Goal: Use online tool/utility: Utilize a website feature to perform a specific function

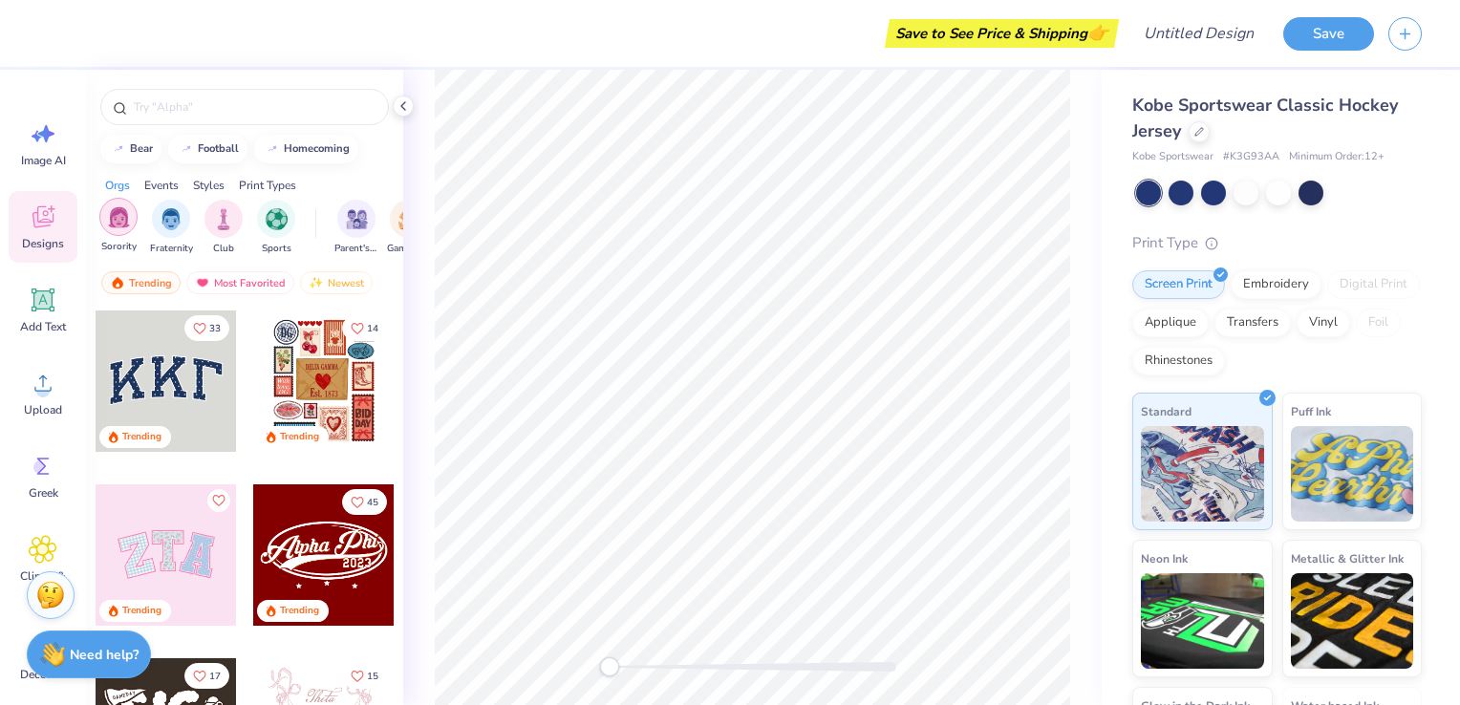
click at [116, 226] on img "filter for Sorority" at bounding box center [119, 217] width 22 height 22
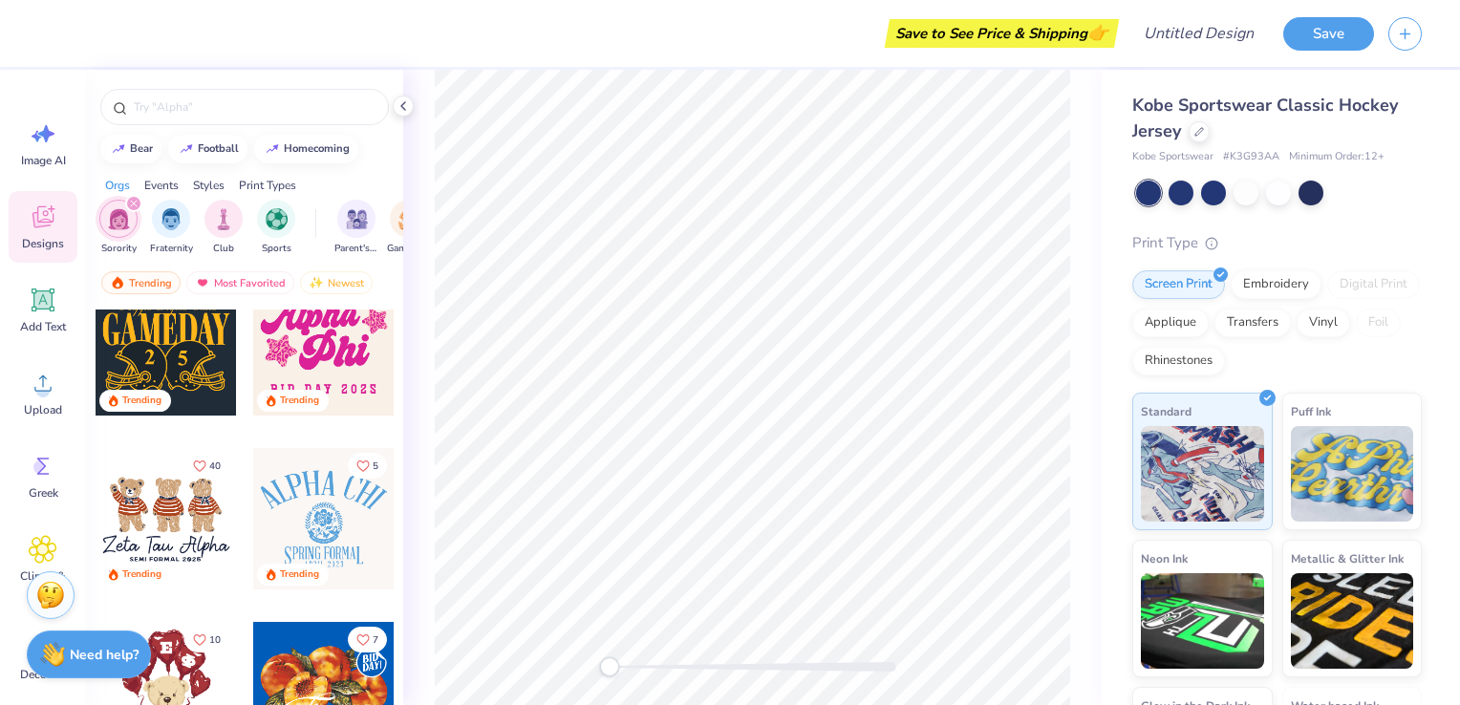
scroll to position [734, 0]
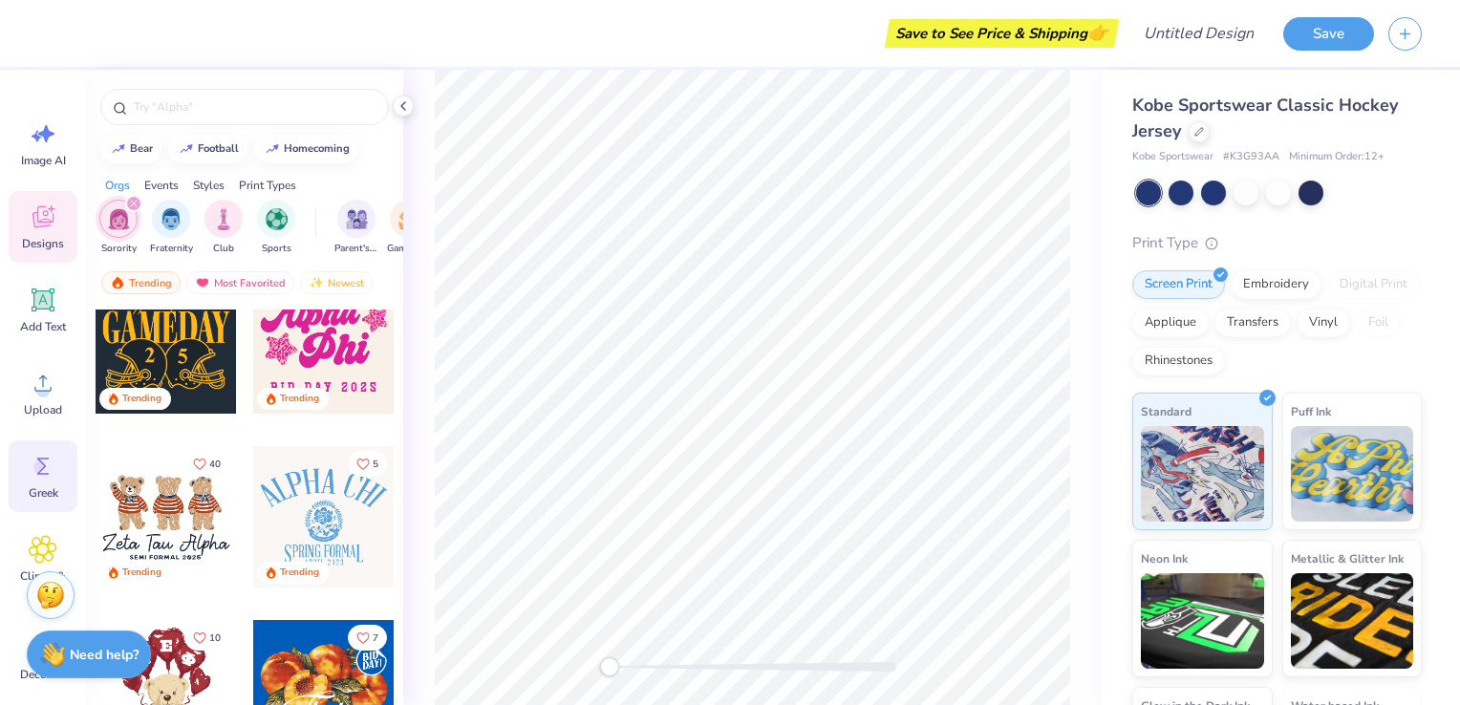
click at [26, 463] on div "Greek" at bounding box center [43, 477] width 69 height 72
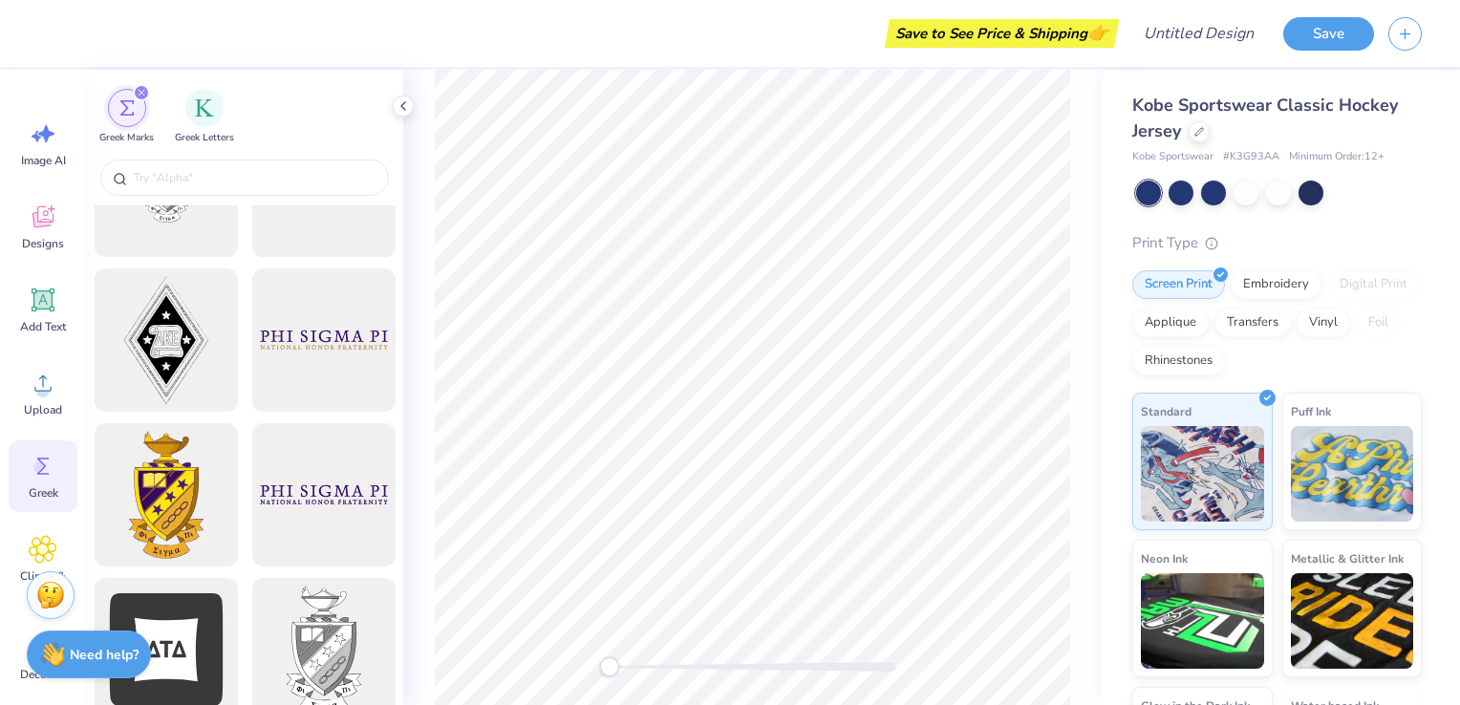
scroll to position [405, 0]
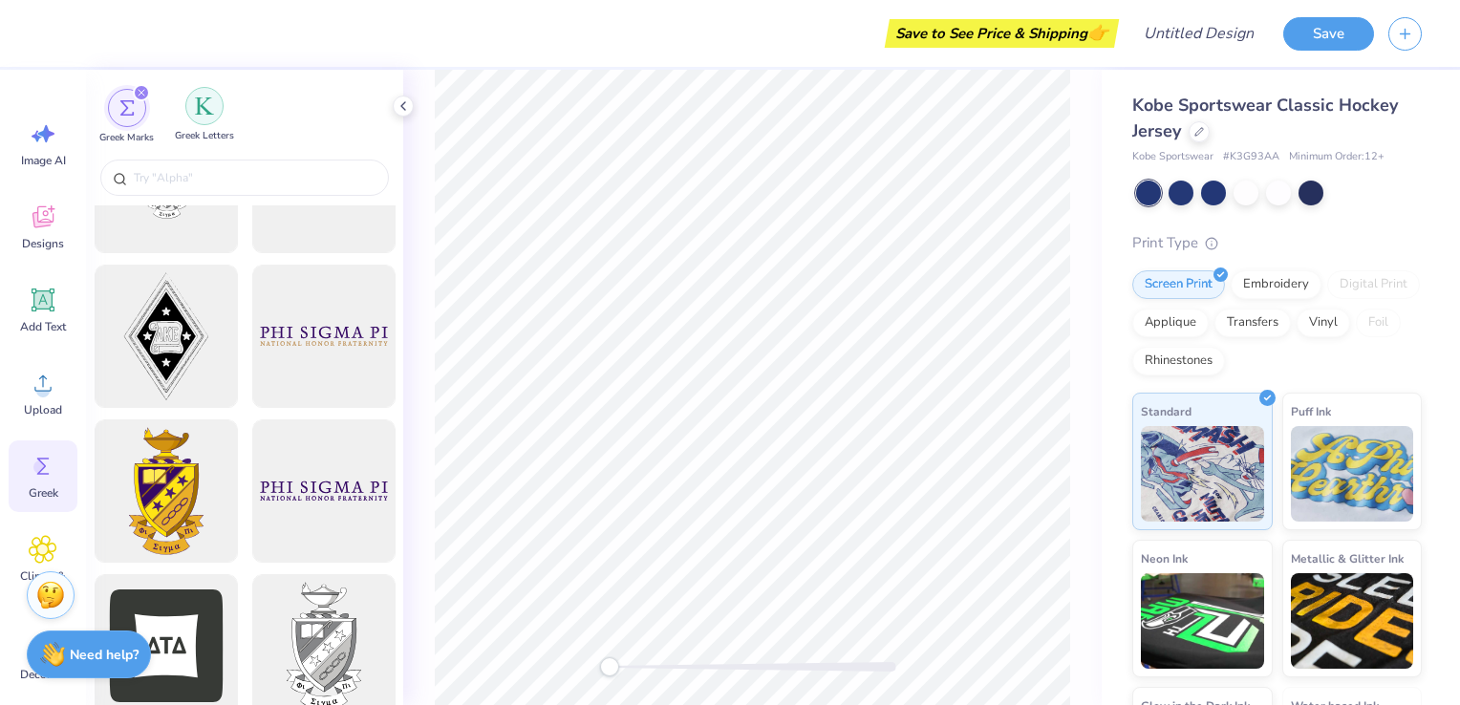
click at [212, 120] on div "filter for Greek Letters" at bounding box center [204, 106] width 38 height 38
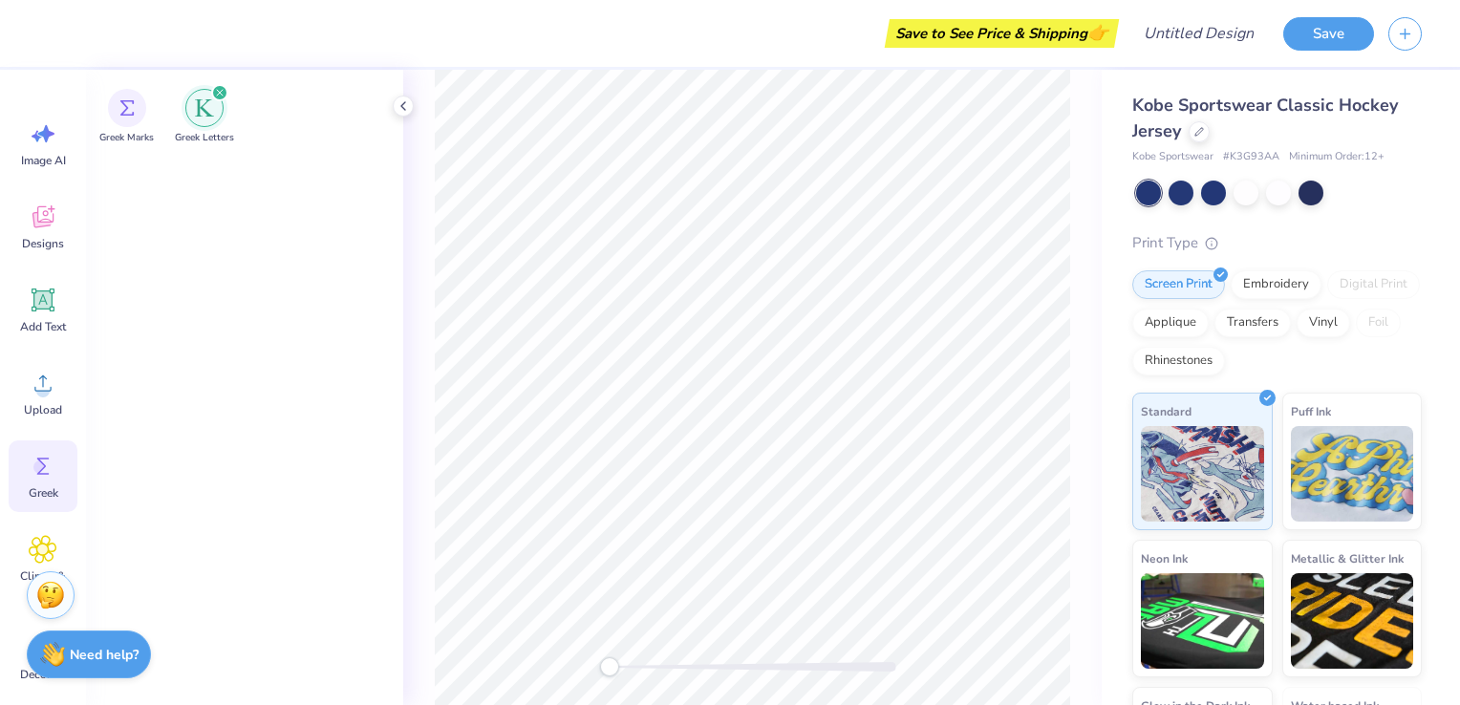
scroll to position [0, 0]
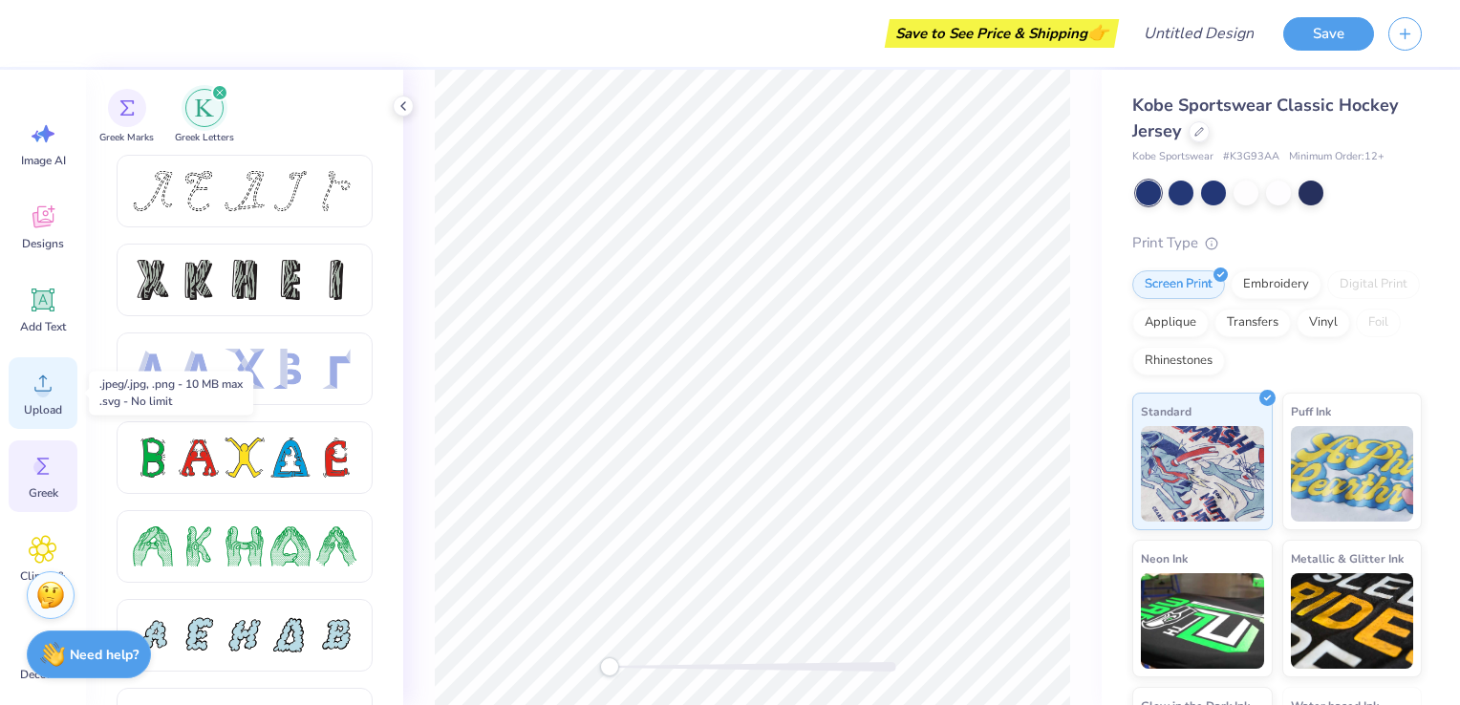
click at [41, 383] on icon at bounding box center [43, 383] width 29 height 29
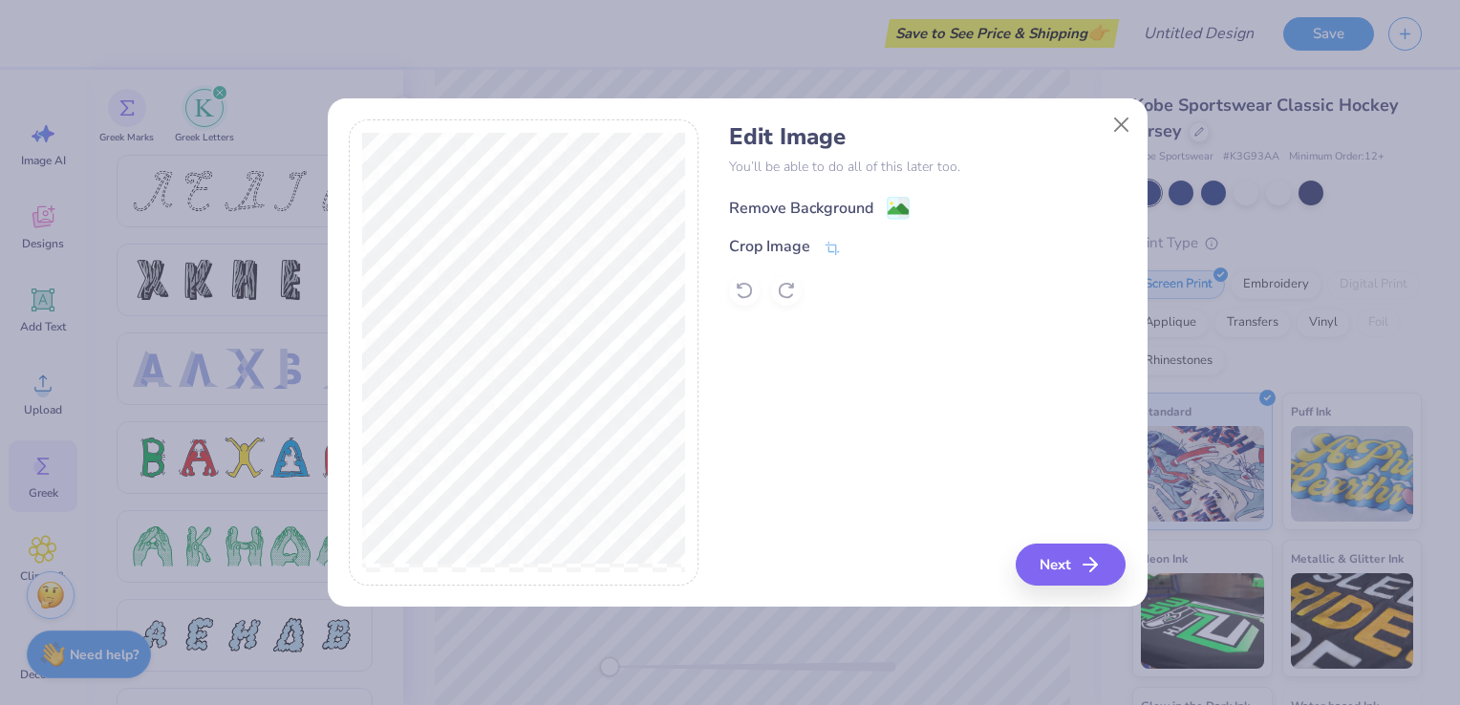
click at [790, 206] on div "Remove Background" at bounding box center [801, 208] width 144 height 23
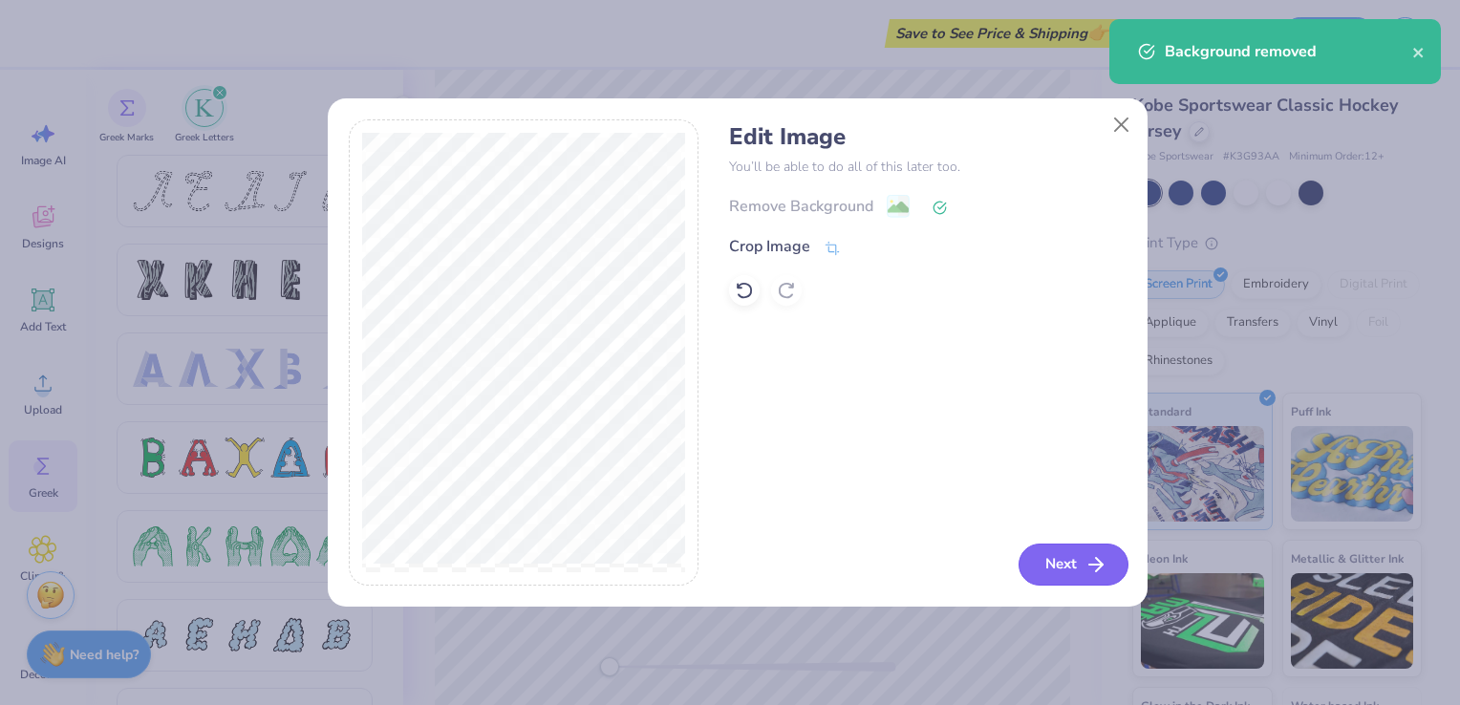
click at [1082, 563] on button "Next" at bounding box center [1074, 565] width 110 height 42
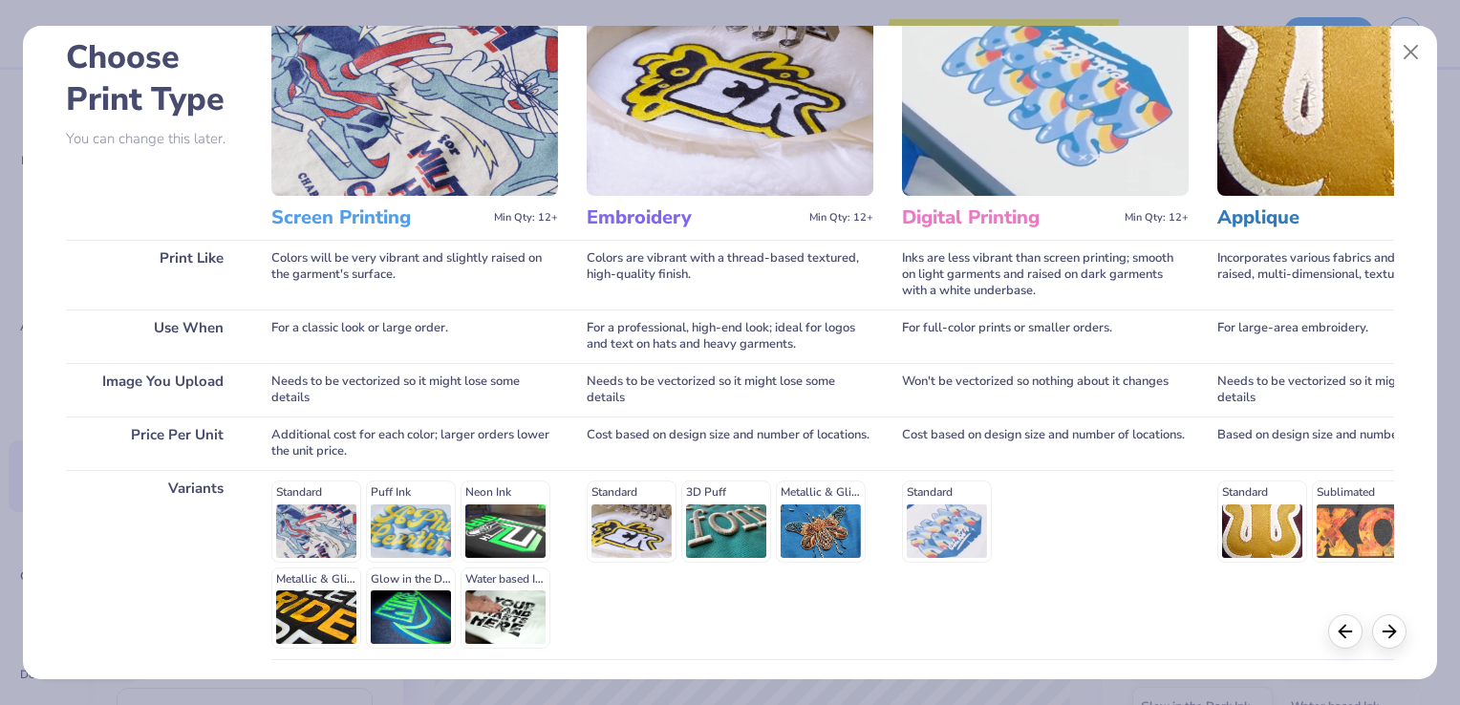
scroll to position [247, 0]
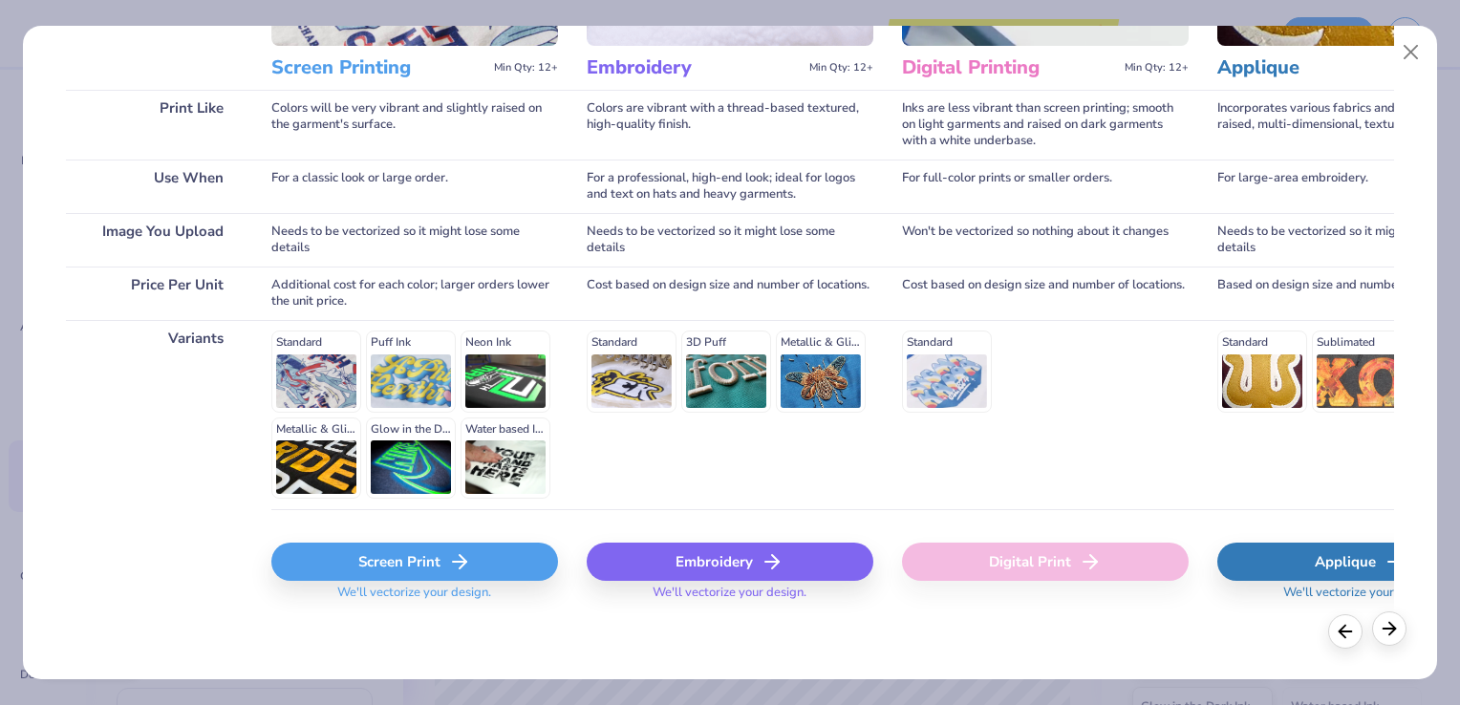
click at [1388, 626] on icon at bounding box center [1389, 628] width 21 height 21
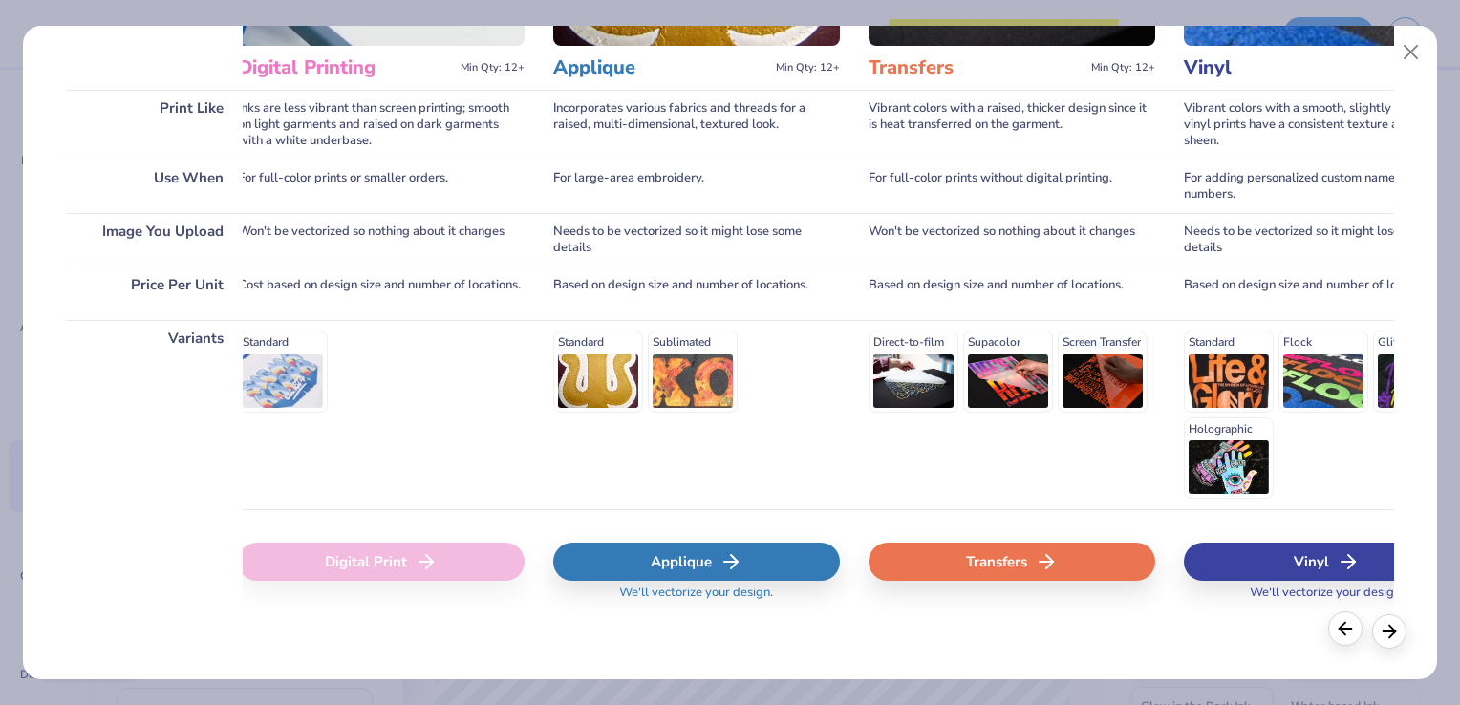
click at [1334, 633] on div at bounding box center [1345, 629] width 34 height 34
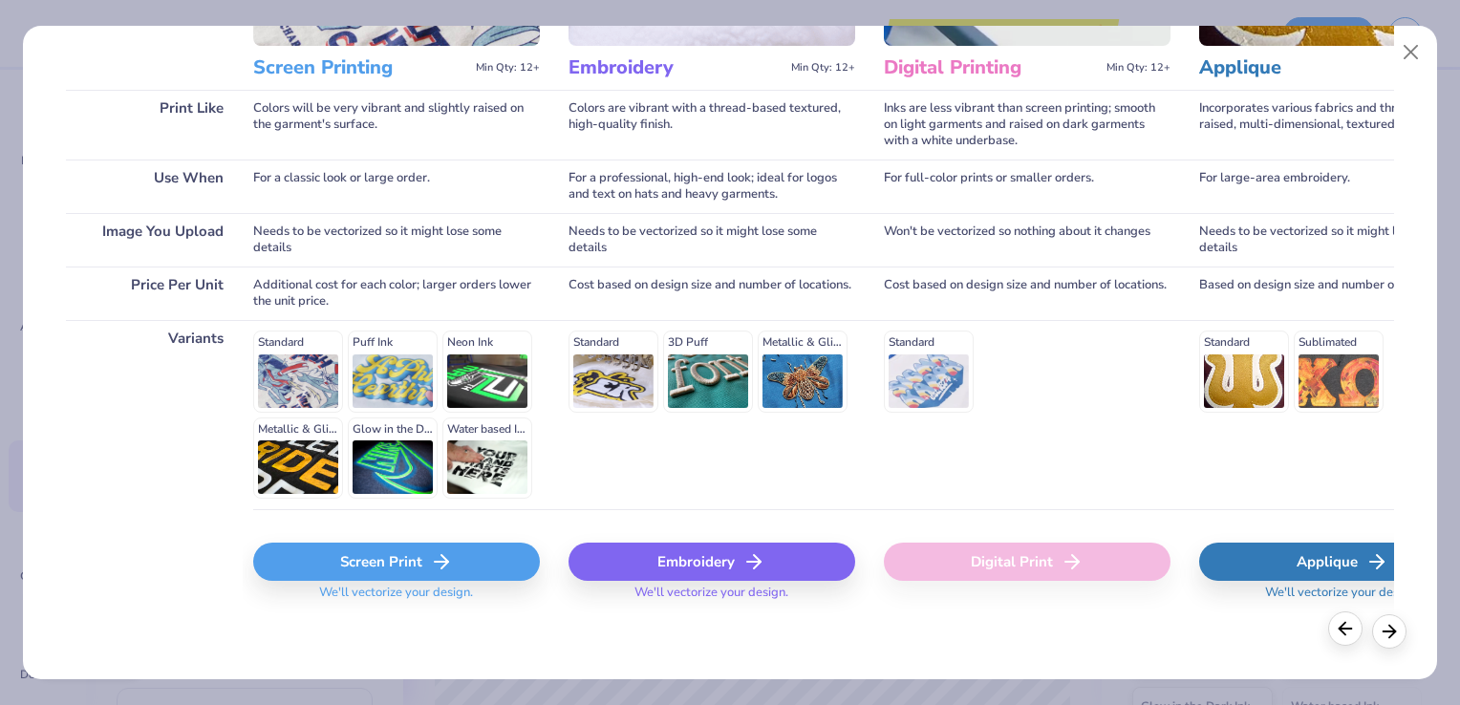
scroll to position [0, 0]
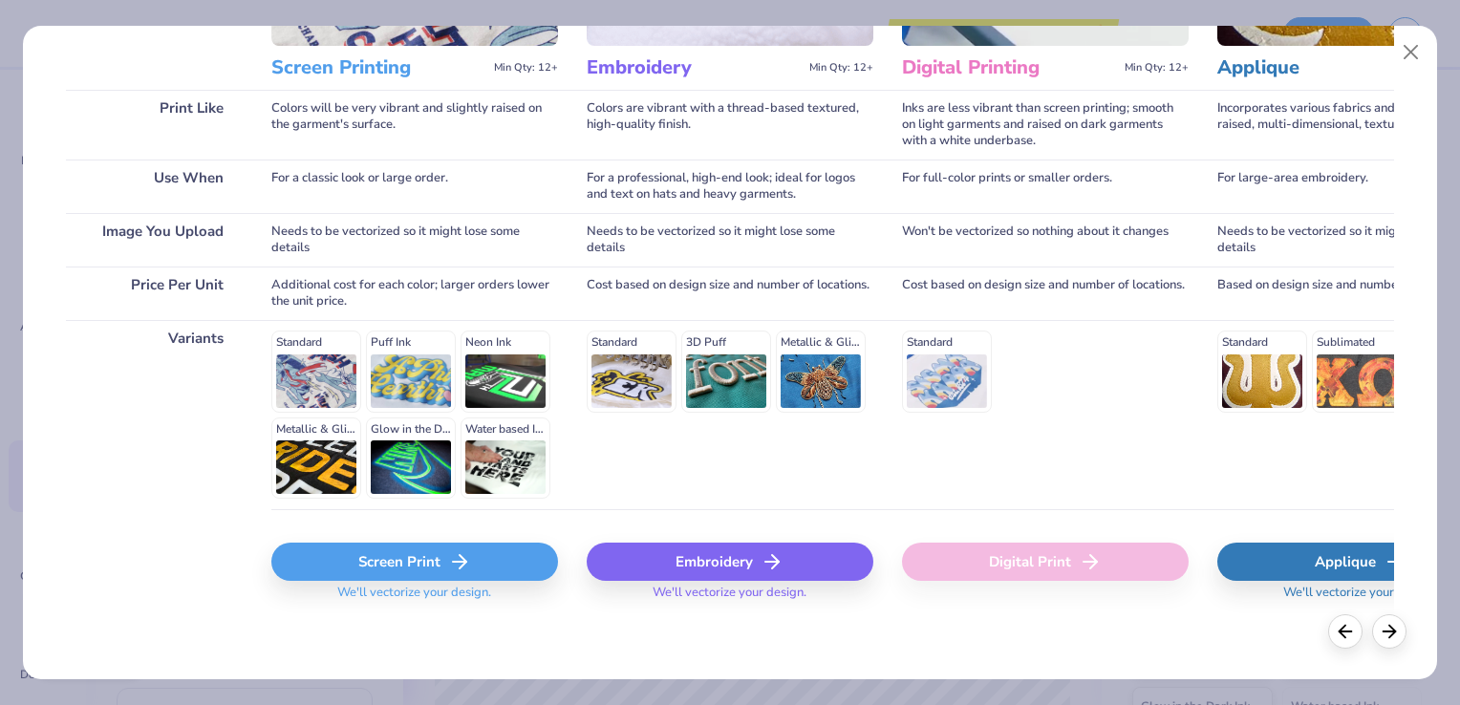
click at [1266, 572] on div "Applique" at bounding box center [1360, 562] width 287 height 38
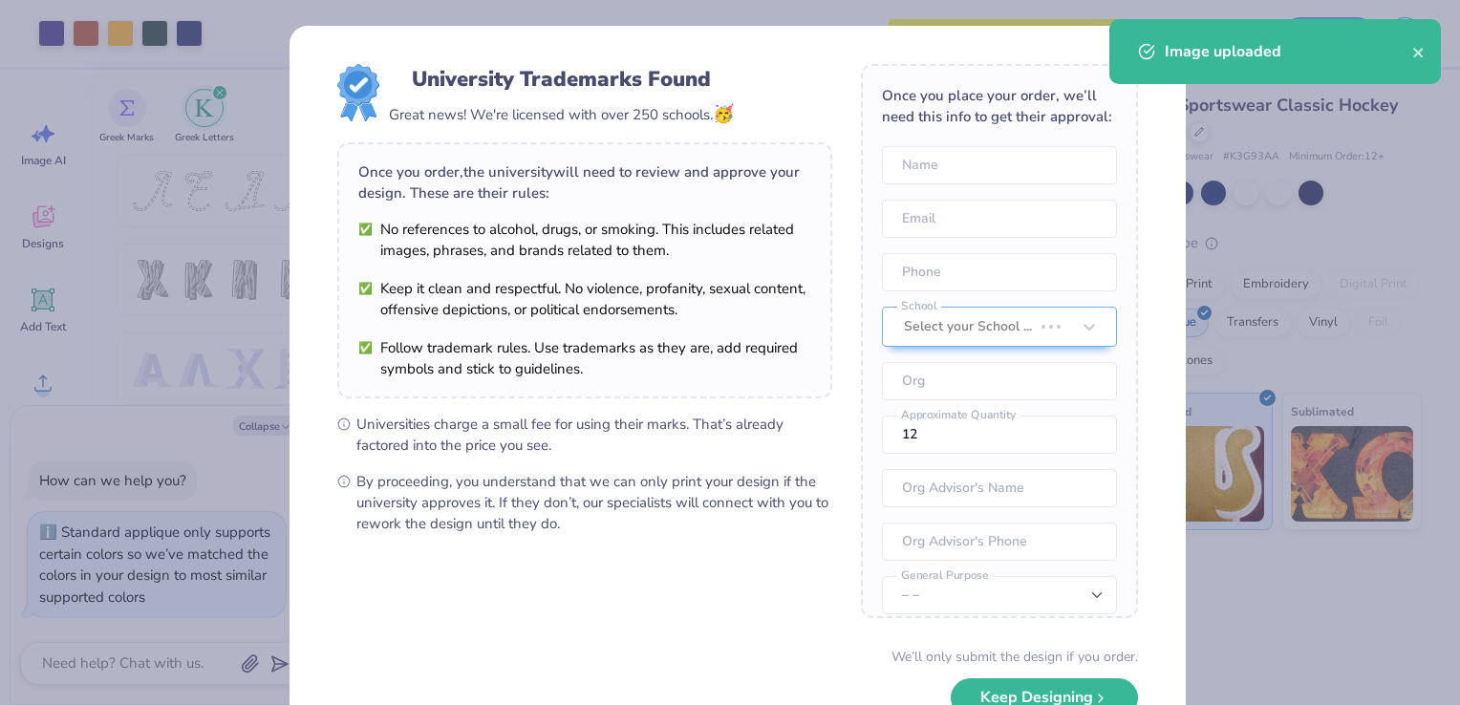
type textarea "x"
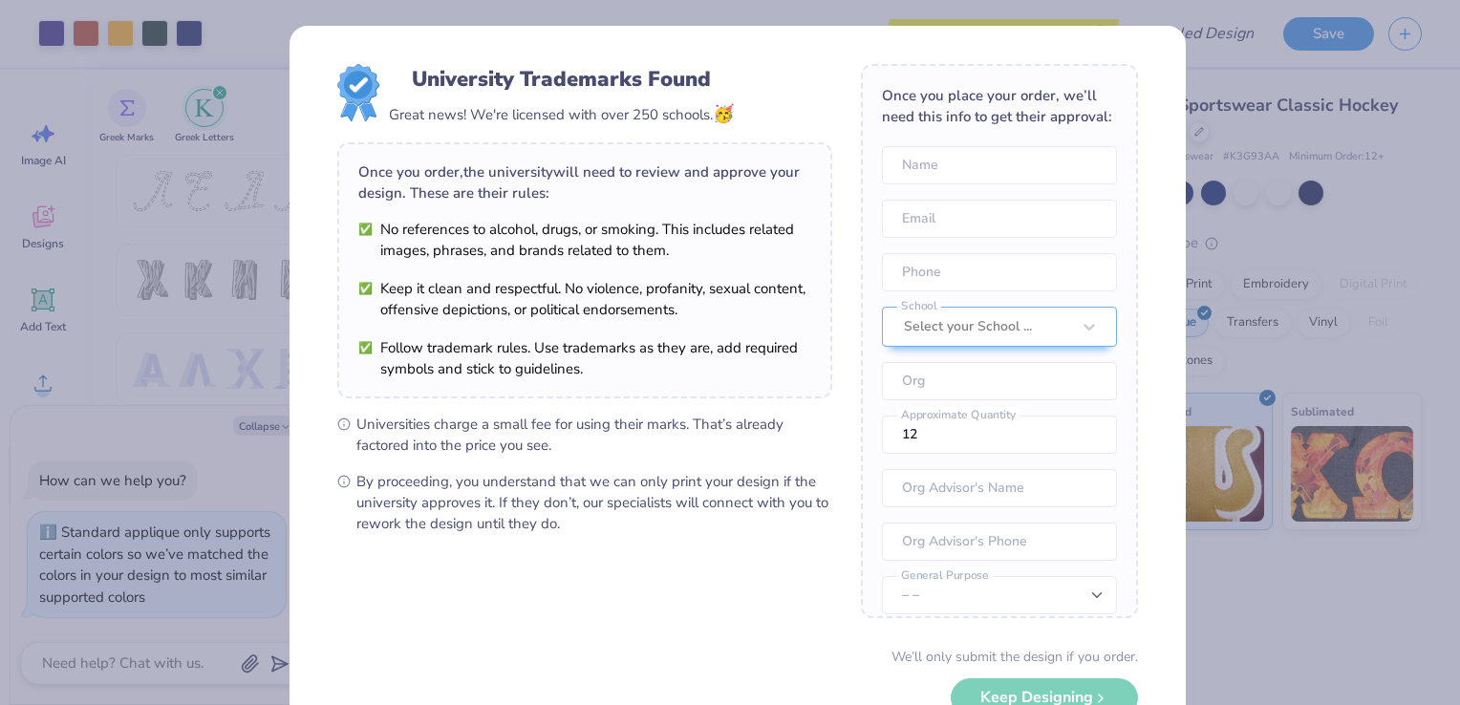
scroll to position [87, 0]
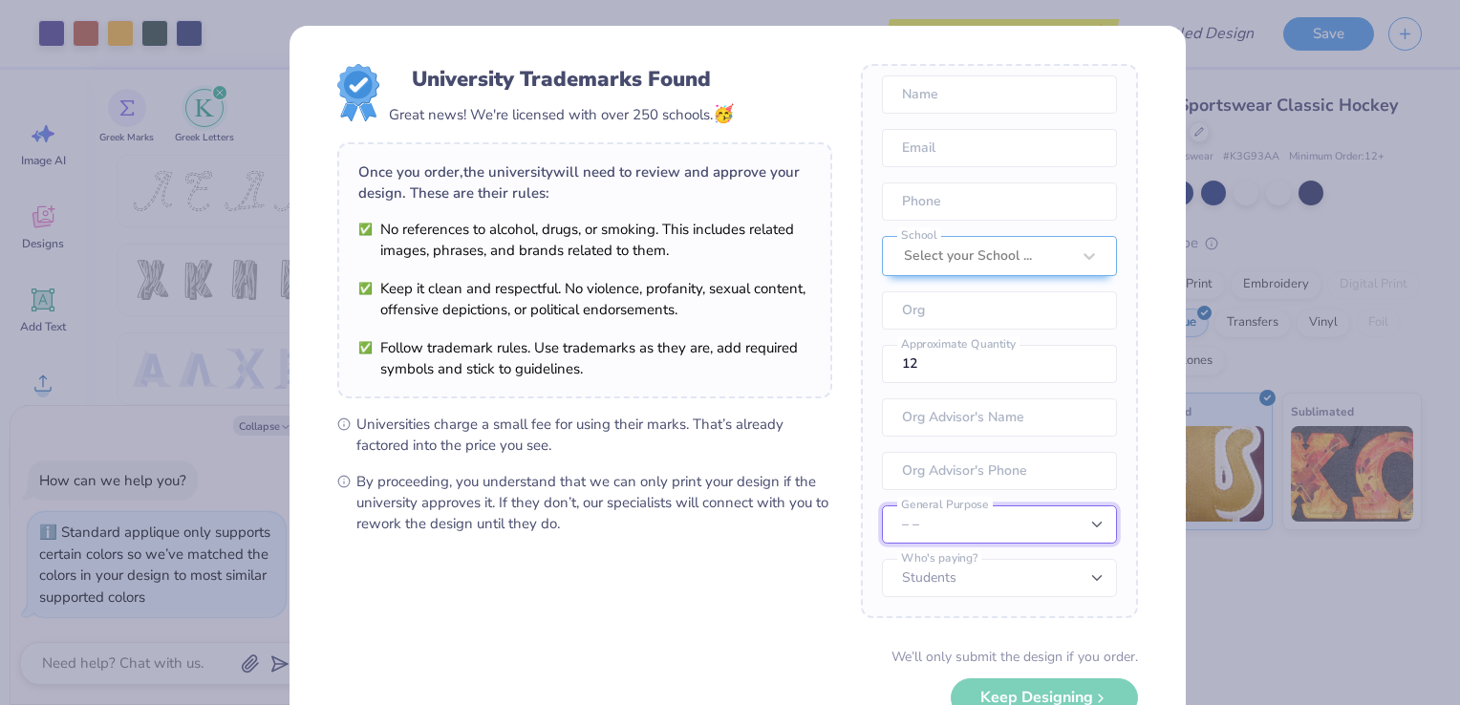
click at [1075, 525] on select "– – Member apparel for registered Student Organization / Department / School Fu…" at bounding box center [999, 525] width 235 height 38
select select "Member apparel for registered Student Organization / Department / School"
click at [882, 506] on select "– – Member apparel for registered Student Organization / Department / School Fu…" at bounding box center [999, 525] width 235 height 38
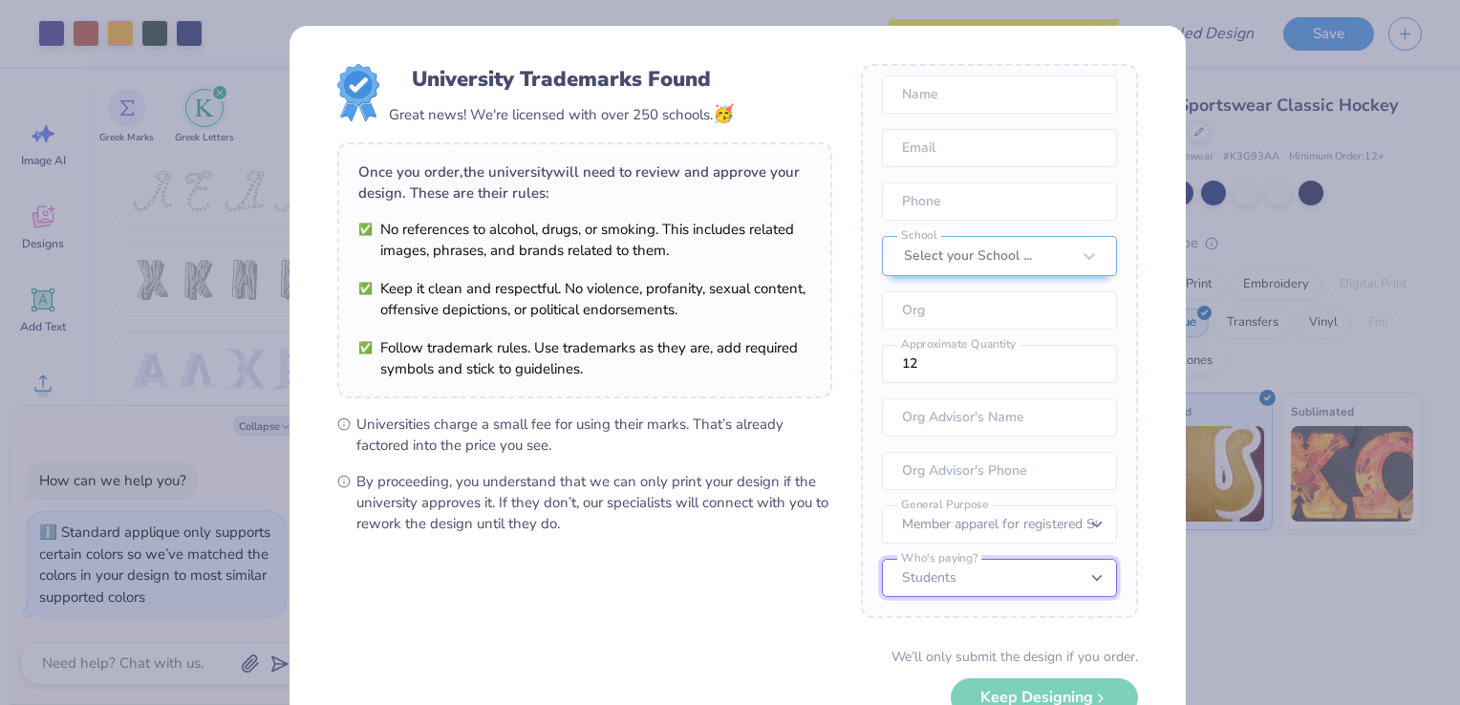
click at [1069, 581] on select "Students University" at bounding box center [999, 578] width 235 height 38
click at [882, 559] on select "Students University" at bounding box center [999, 578] width 235 height 38
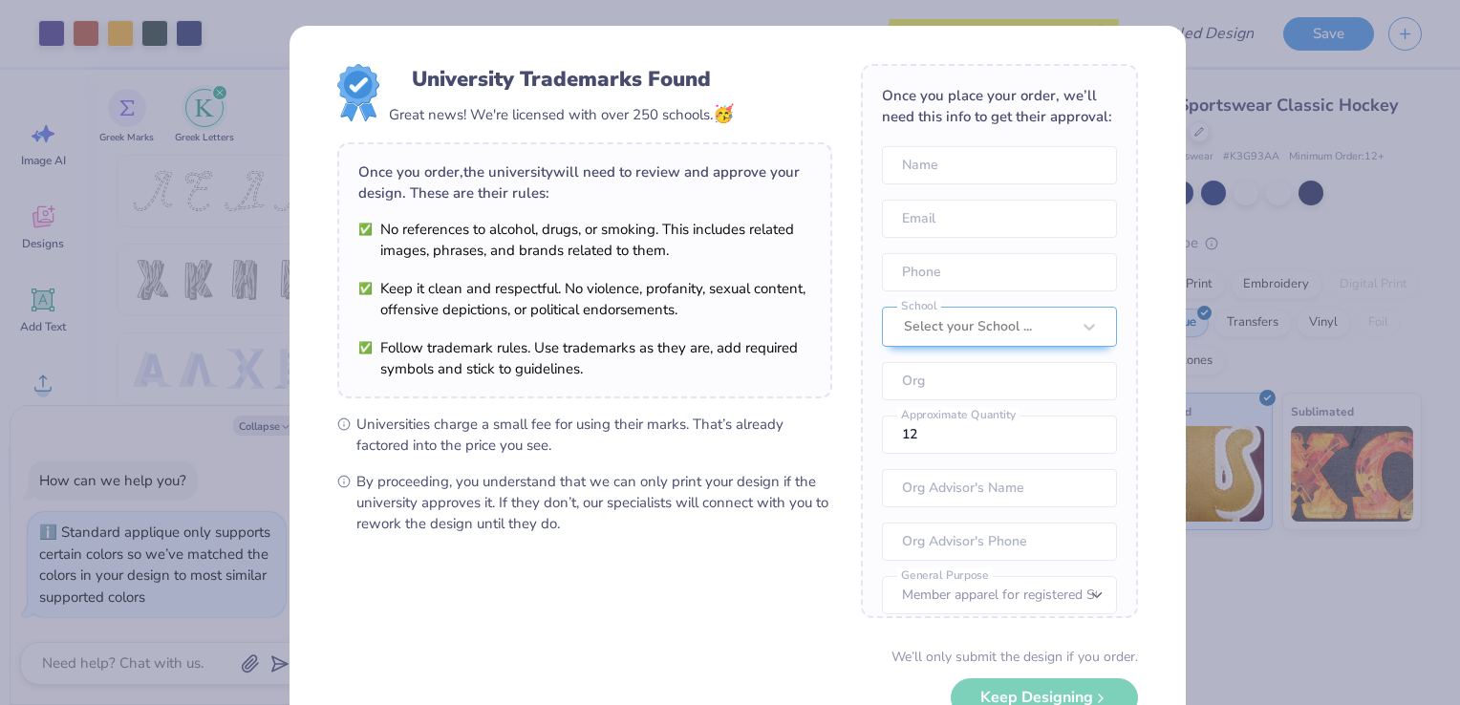
click at [758, 5] on div "University Trademarks Found Great news! We're licensed with over 250 schools. 🥳…" at bounding box center [730, 352] width 1460 height 705
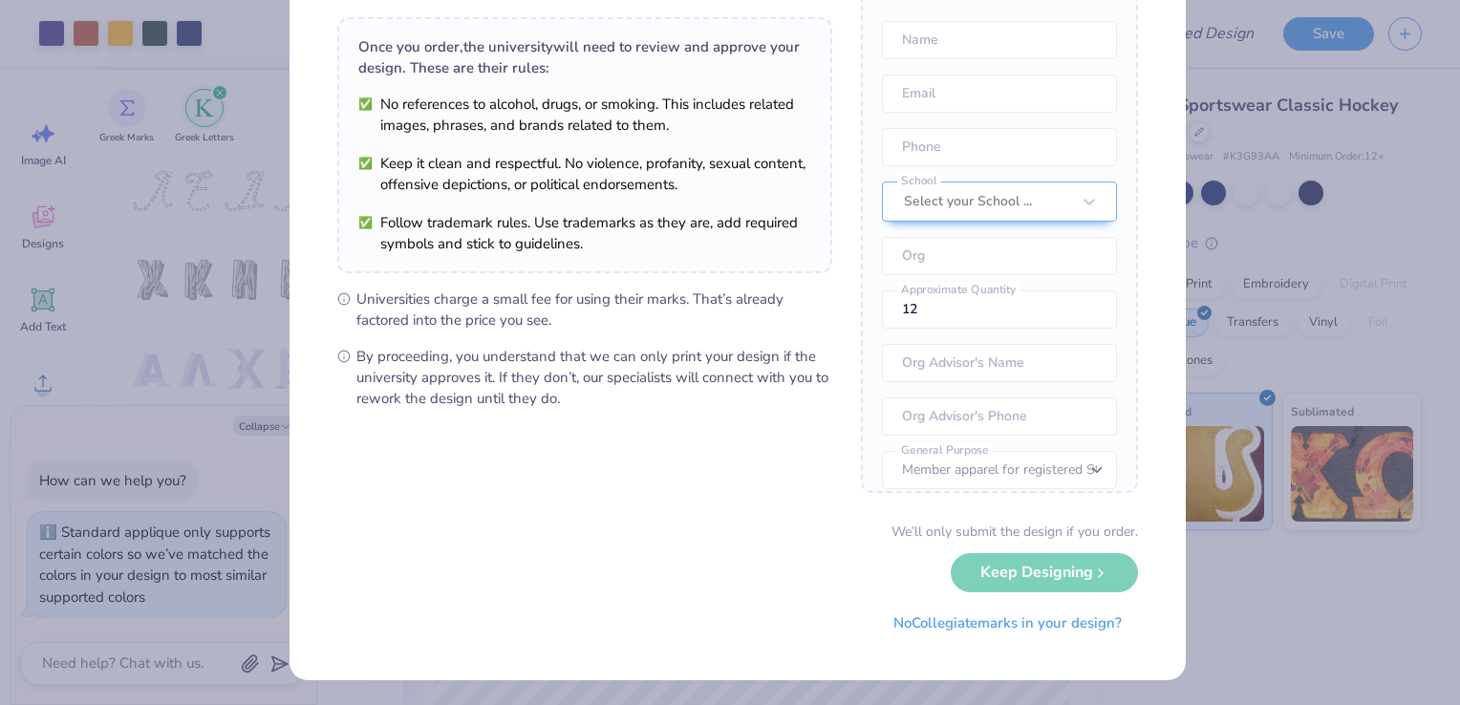
click at [1258, 601] on div "University Trademarks Found Great news! We're licensed with over 250 schools. 🥳…" at bounding box center [730, 352] width 1460 height 705
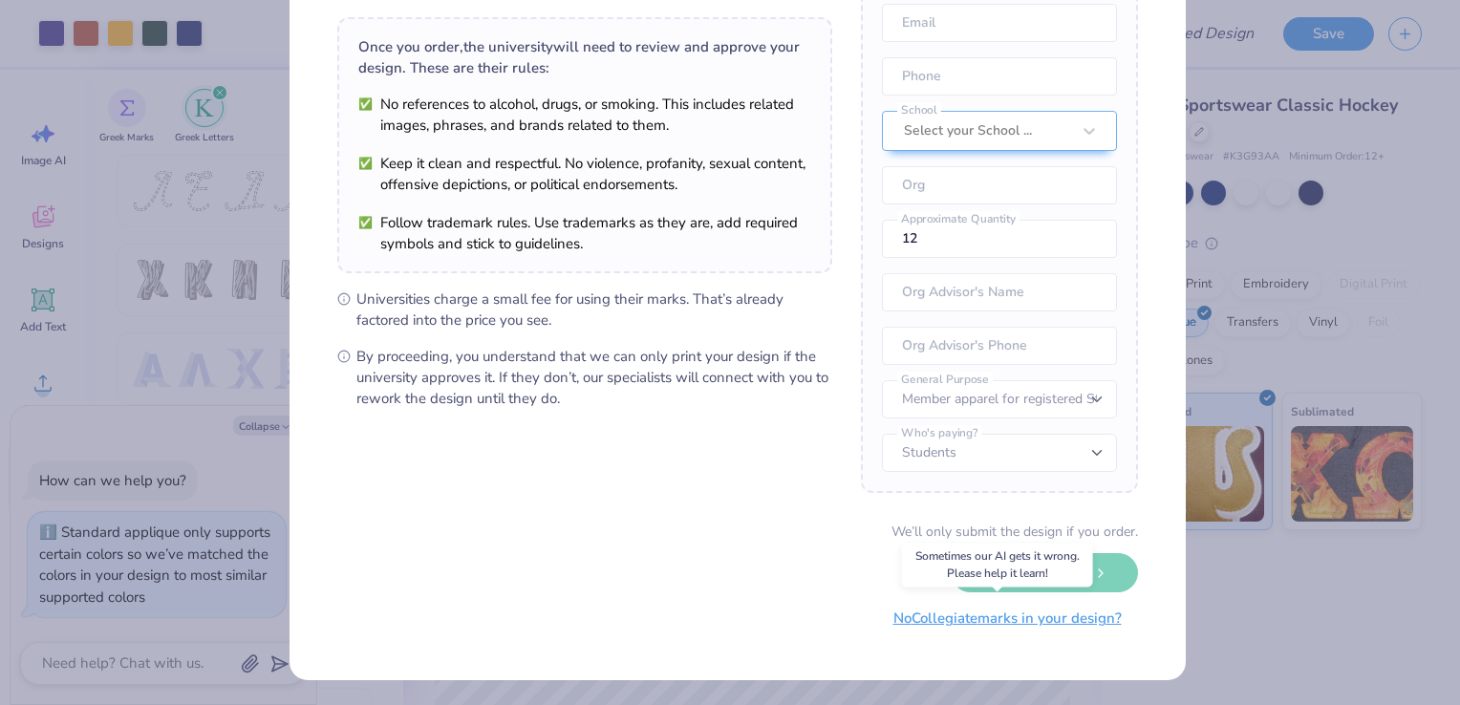
click at [1010, 625] on button "No Collegiate marks in your design?" at bounding box center [1007, 618] width 261 height 39
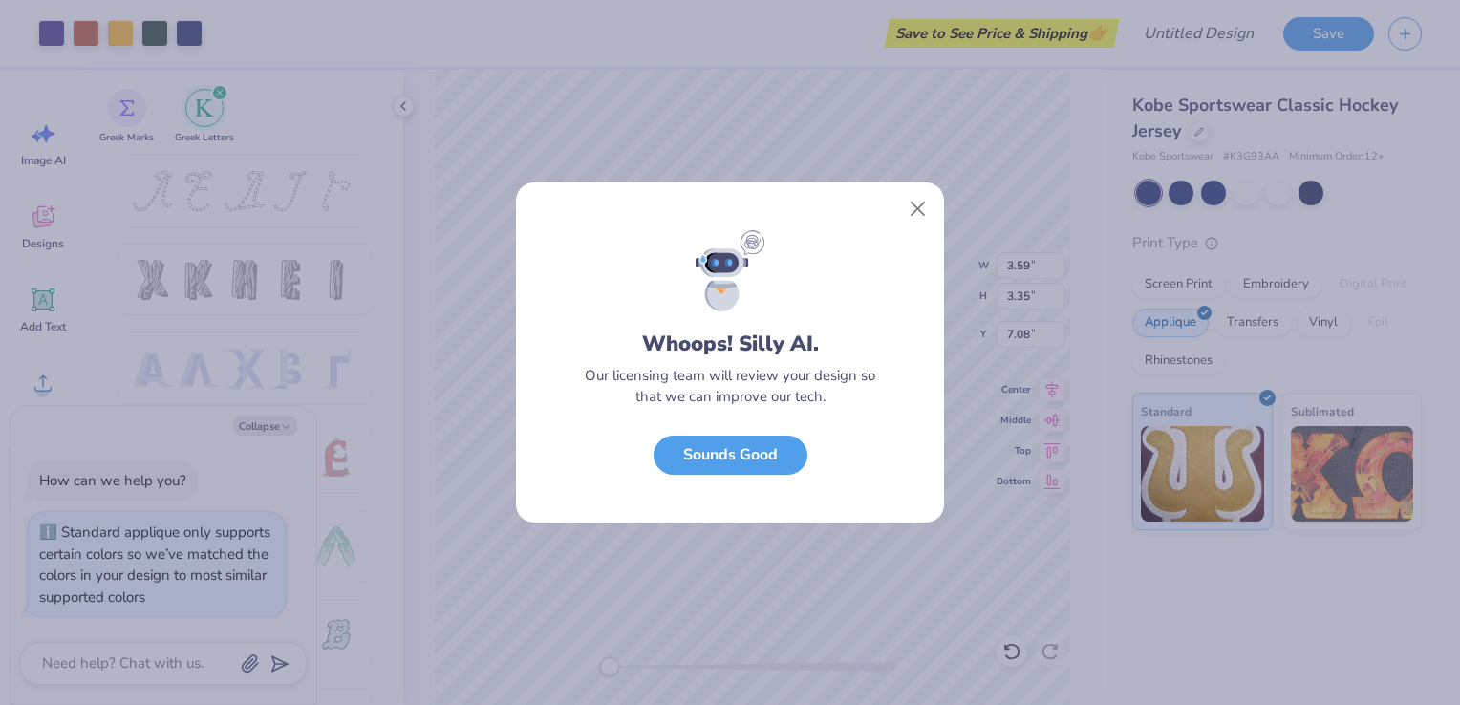
scroll to position [0, 0]
click at [739, 448] on button "Sounds Good" at bounding box center [731, 450] width 154 height 39
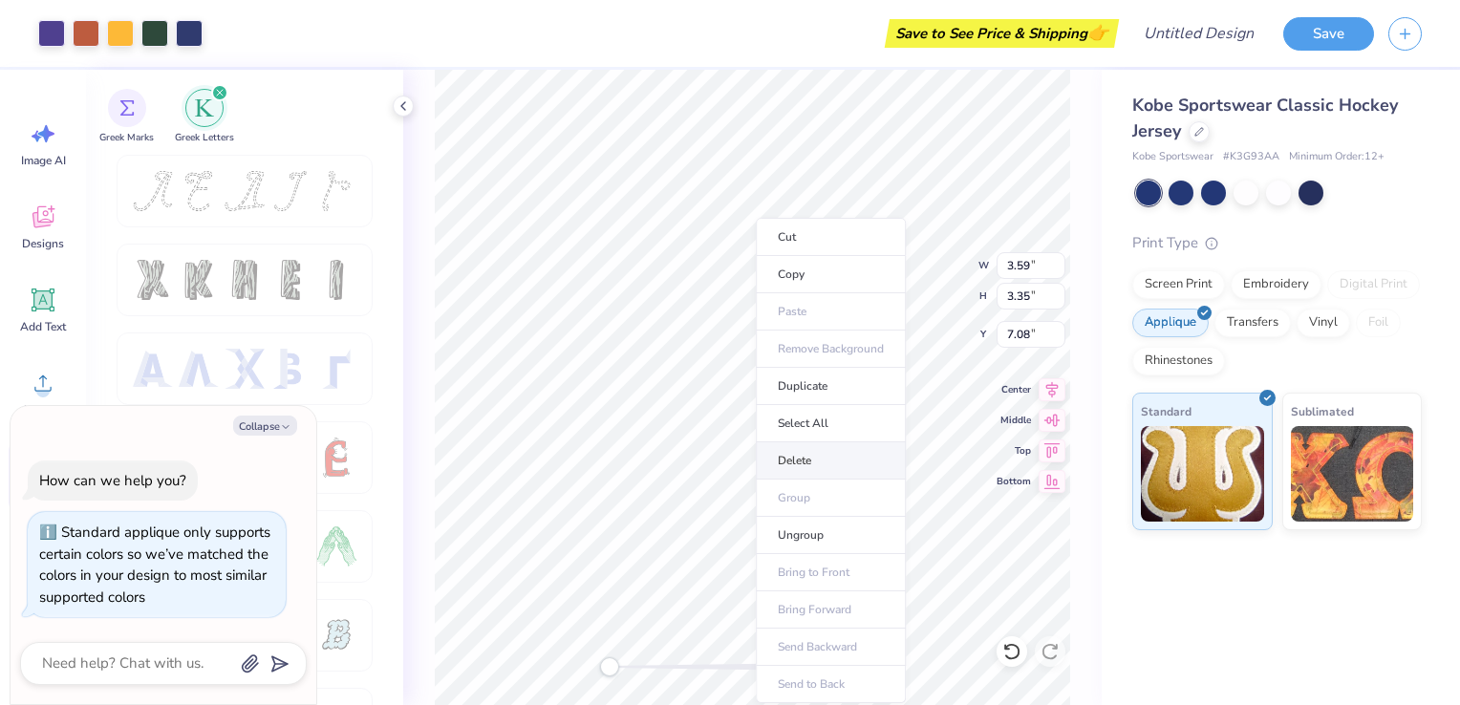
click at [807, 457] on li "Delete" at bounding box center [831, 460] width 150 height 37
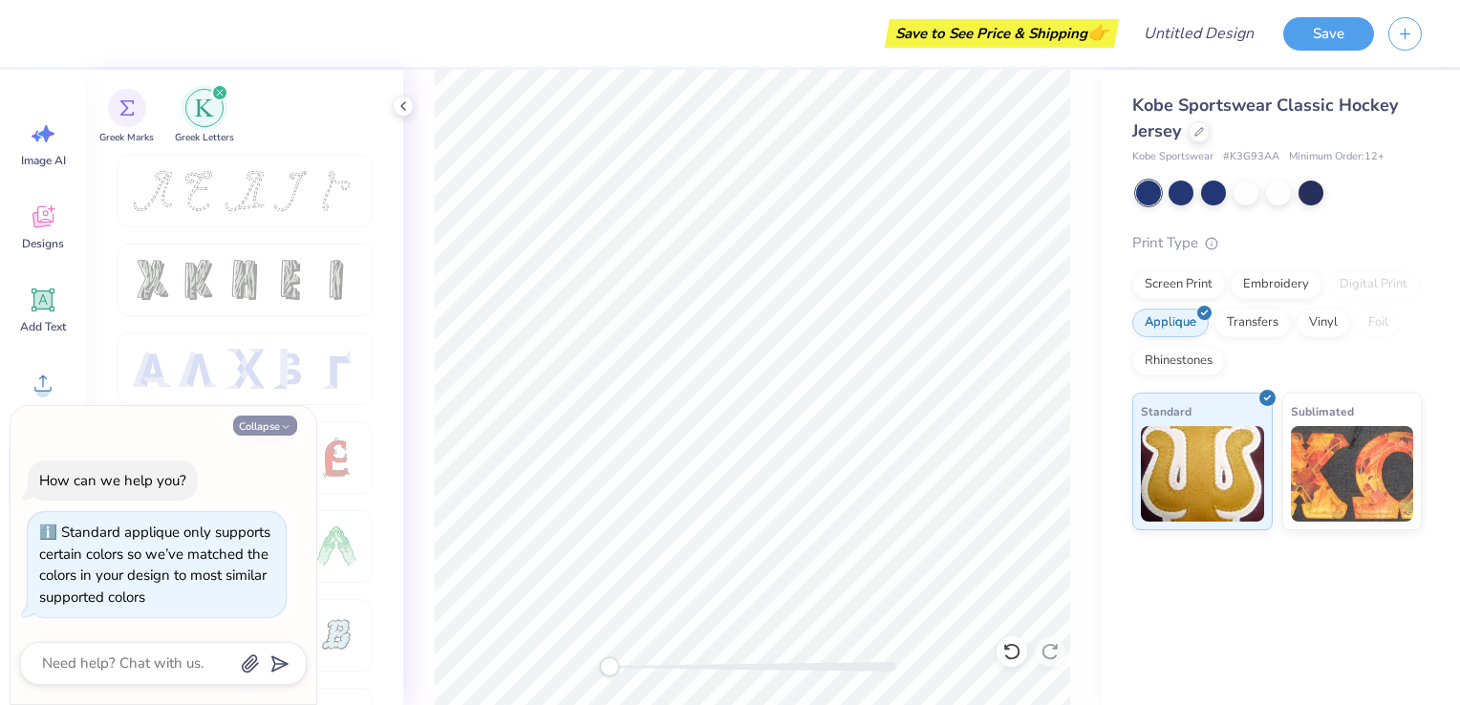
click at [268, 427] on button "Collapse" at bounding box center [265, 426] width 64 height 20
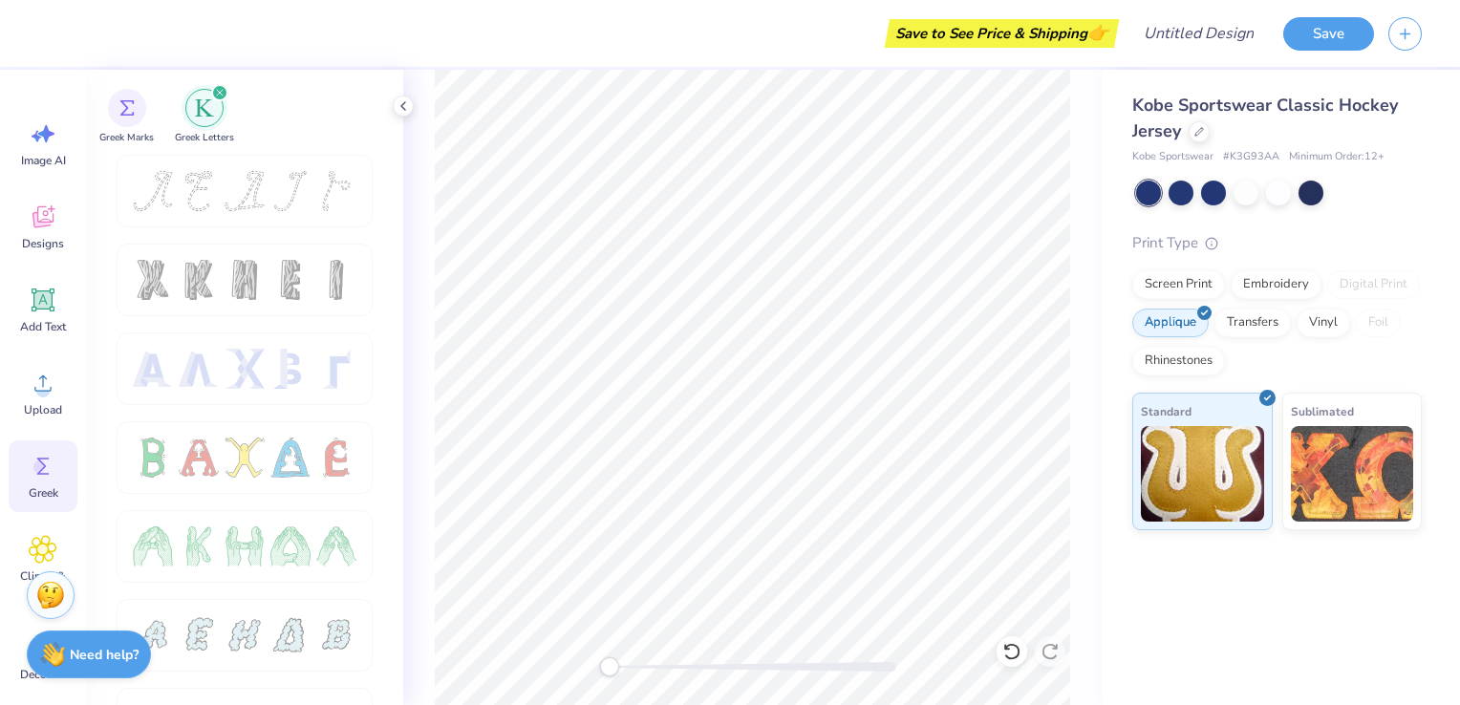
click at [203, 108] on img "filter for Greek Letters" at bounding box center [204, 107] width 19 height 19
click at [223, 91] on icon "filter for Greek Letters" at bounding box center [220, 93] width 8 height 8
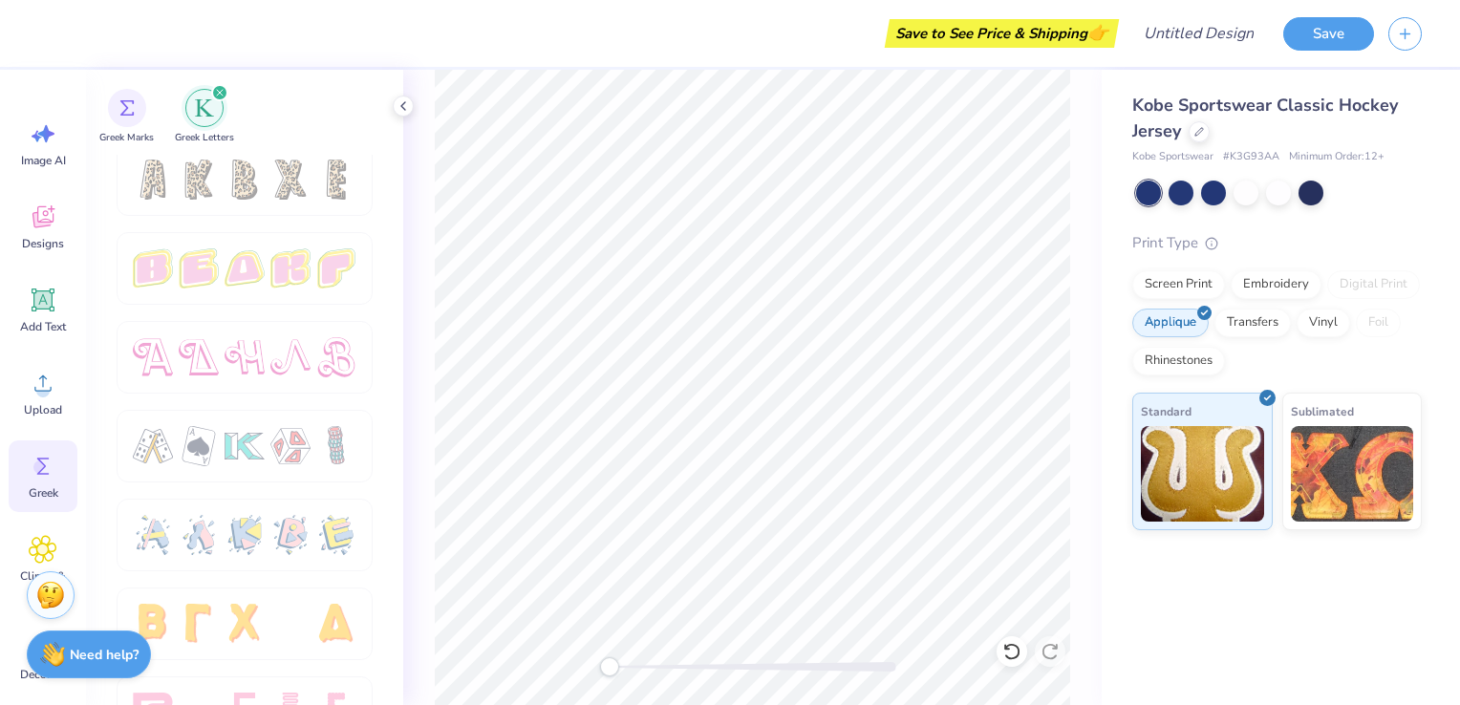
scroll to position [3268, 0]
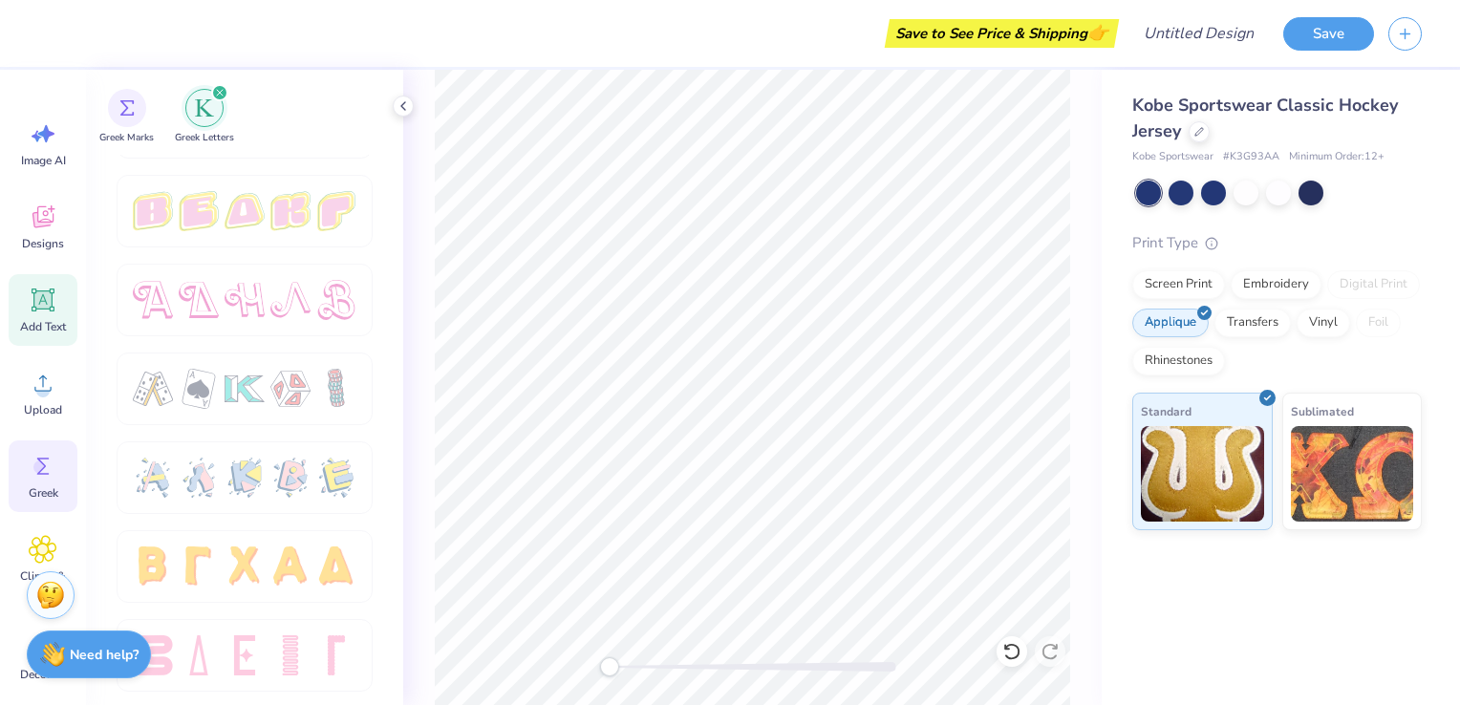
click at [54, 304] on icon at bounding box center [43, 300] width 29 height 29
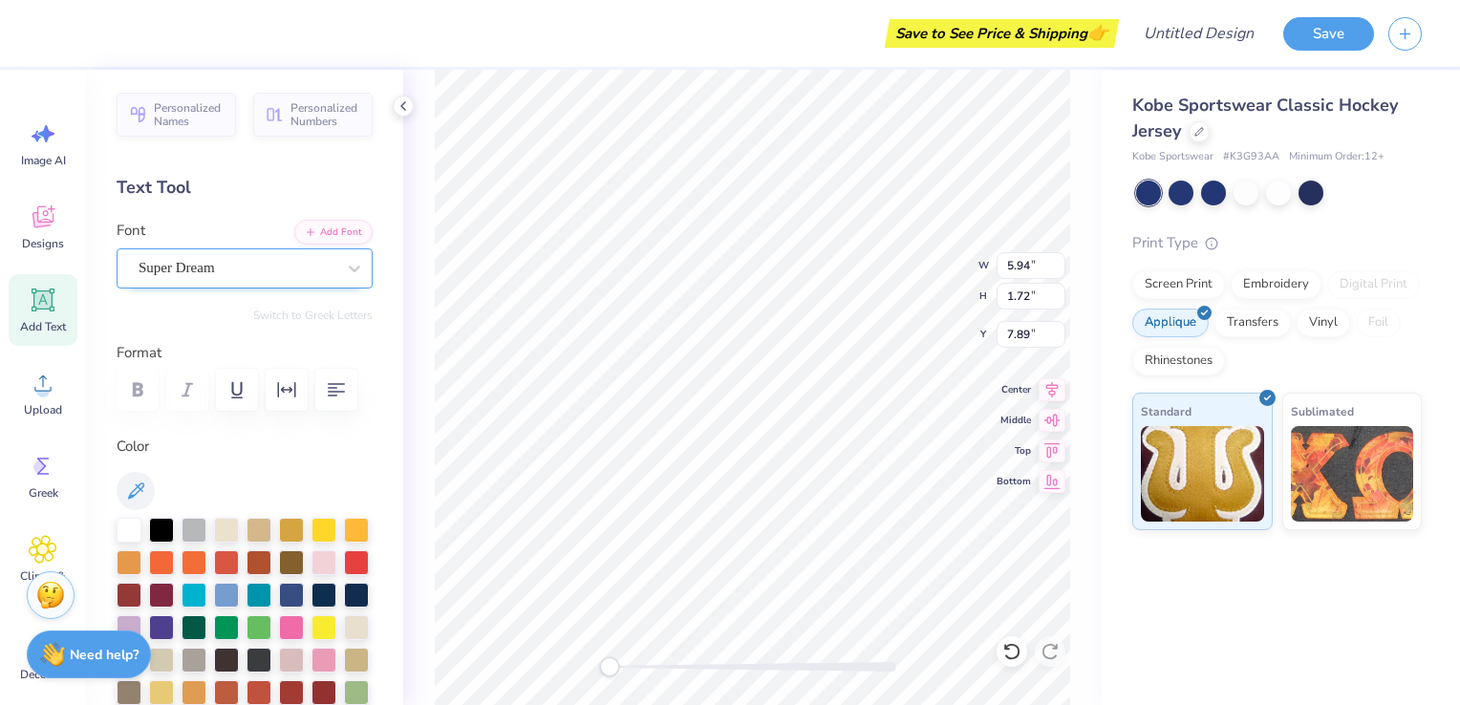
click at [248, 262] on div "Super Dream" at bounding box center [237, 268] width 201 height 30
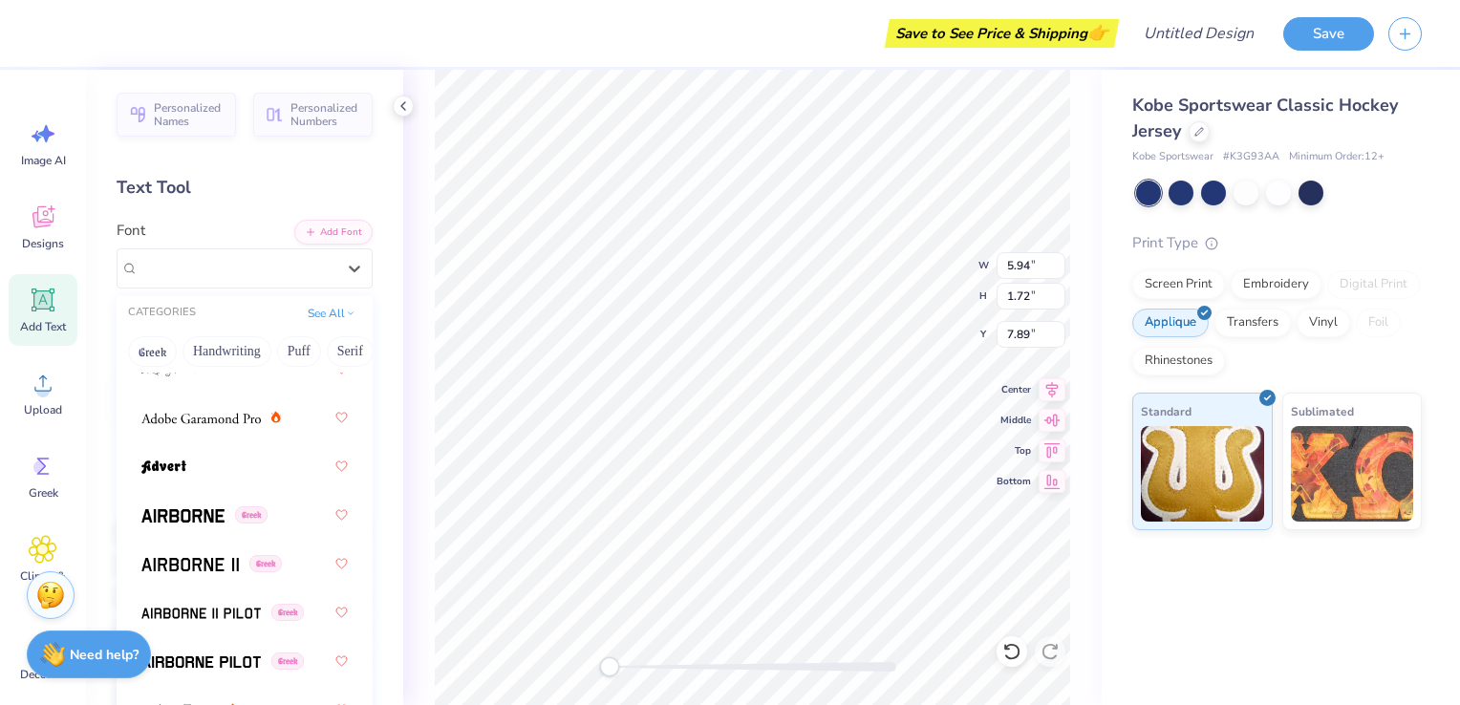
scroll to position [367, 0]
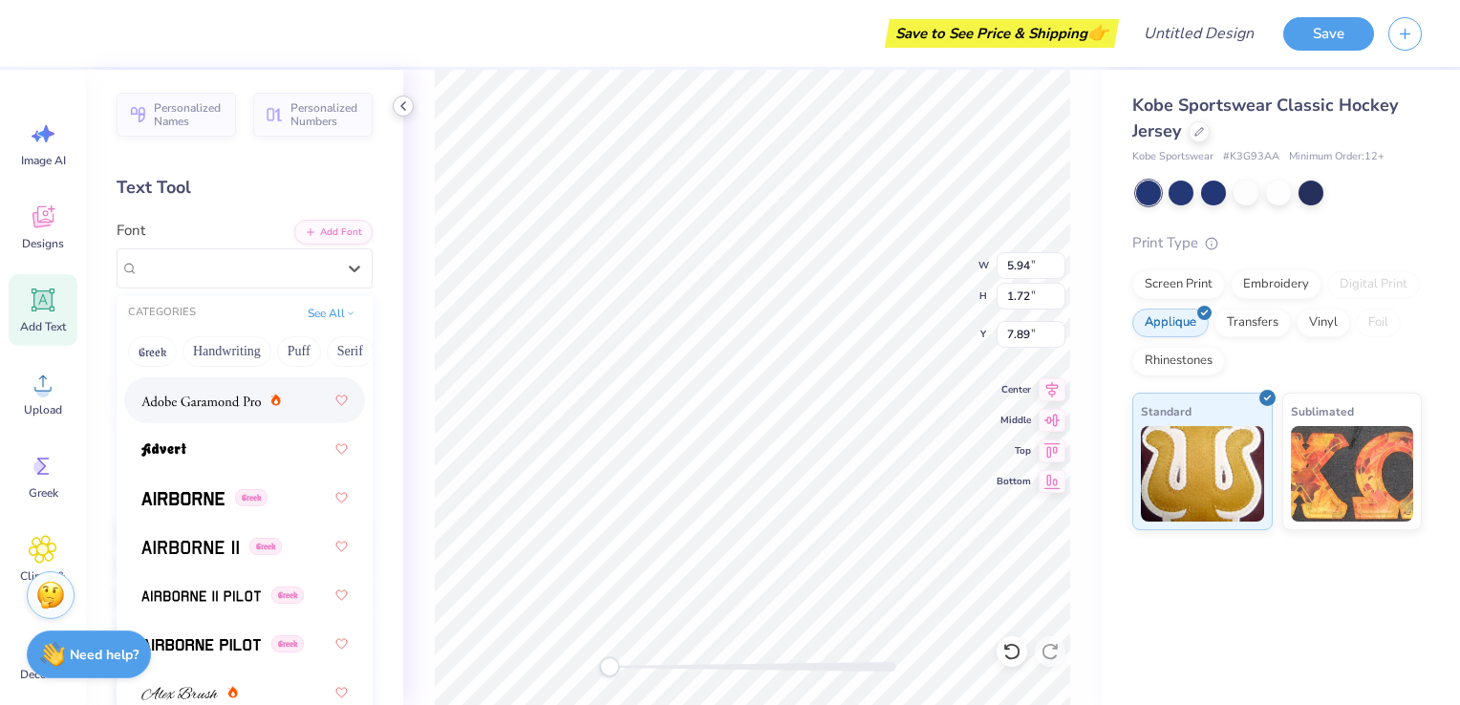
click at [402, 110] on icon at bounding box center [403, 105] width 15 height 15
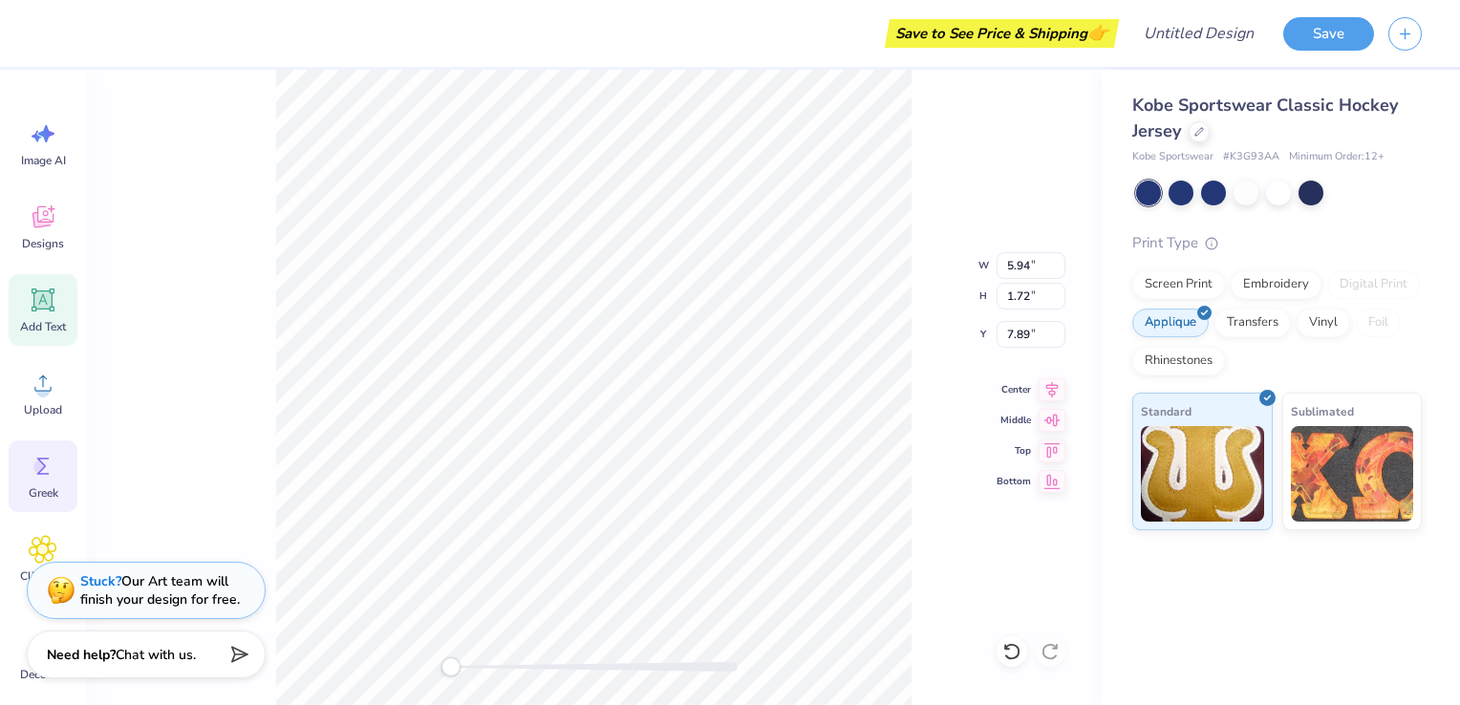
click at [36, 484] on div "Greek" at bounding box center [43, 477] width 69 height 72
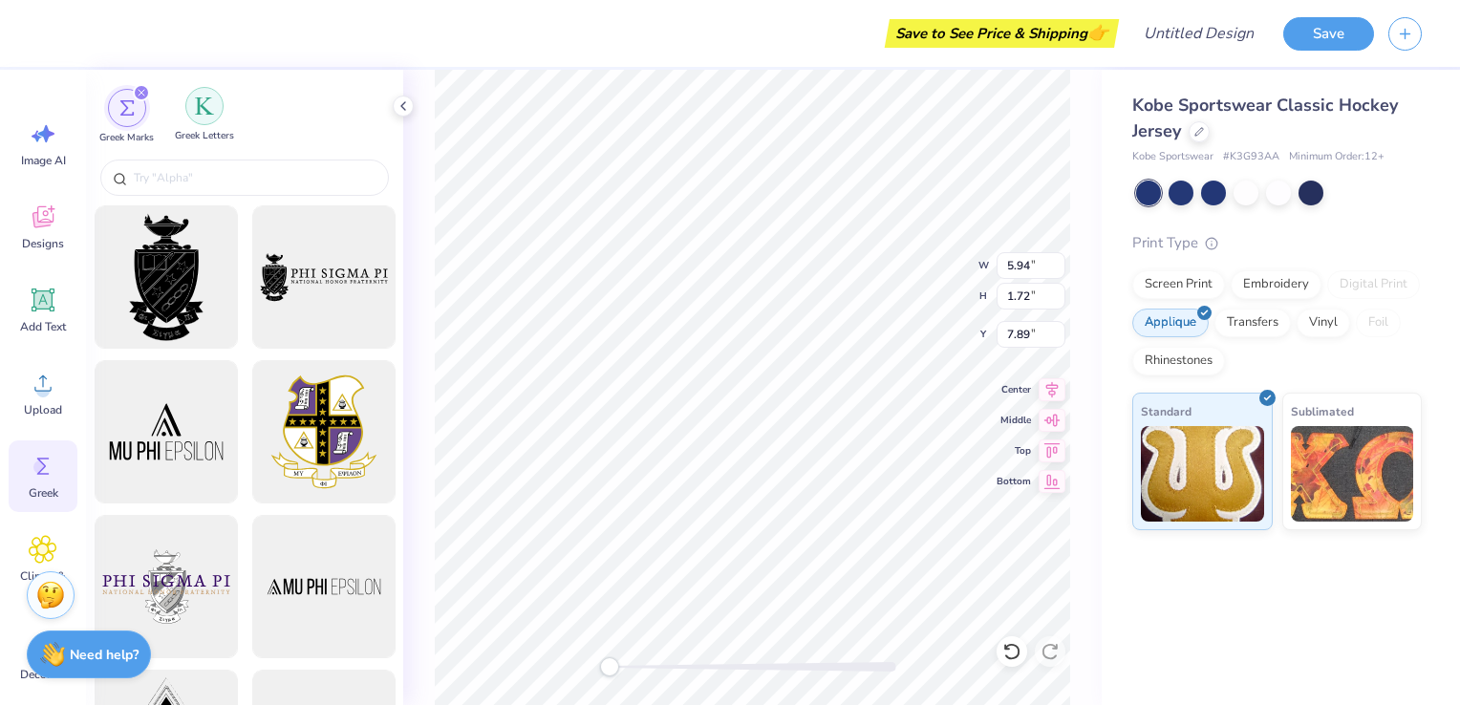
click at [210, 114] on img "filter for Greek Letters" at bounding box center [204, 106] width 19 height 19
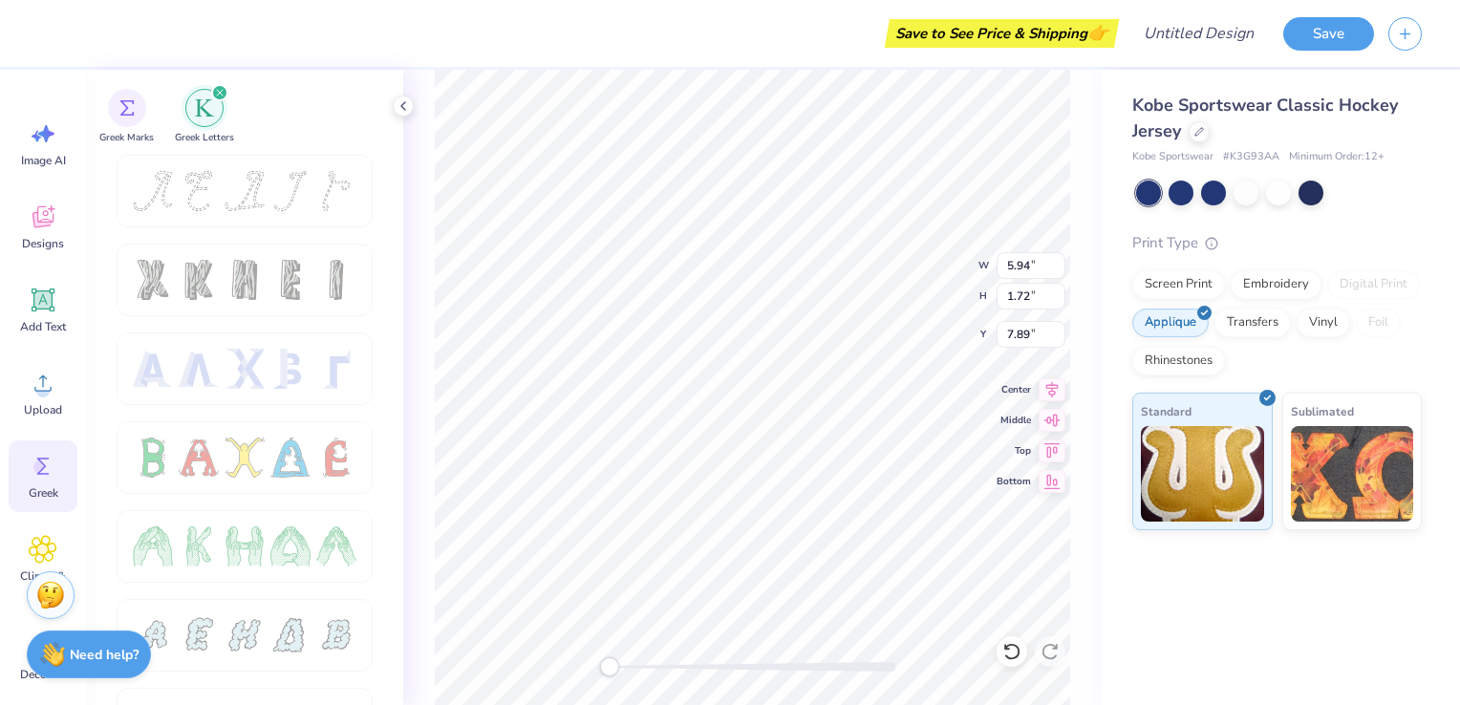
click at [1189, 265] on div "Print Type Screen Print Embroidery Digital Print Applique Transfers Vinyl Foil …" at bounding box center [1277, 381] width 290 height 299
click at [1193, 281] on div "Screen Print" at bounding box center [1178, 282] width 93 height 29
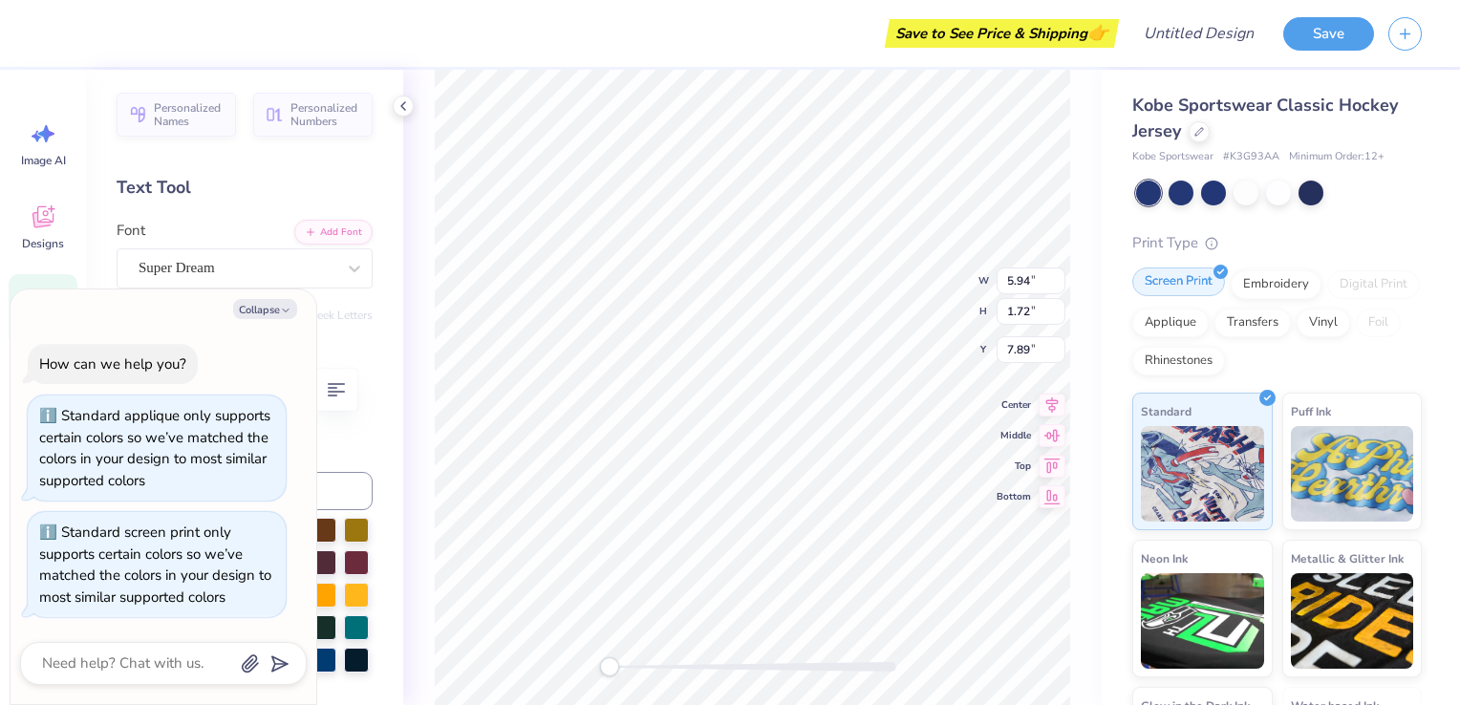
click at [1193, 281] on div "Screen Print" at bounding box center [1178, 282] width 93 height 29
click at [1319, 630] on img at bounding box center [1352, 619] width 123 height 96
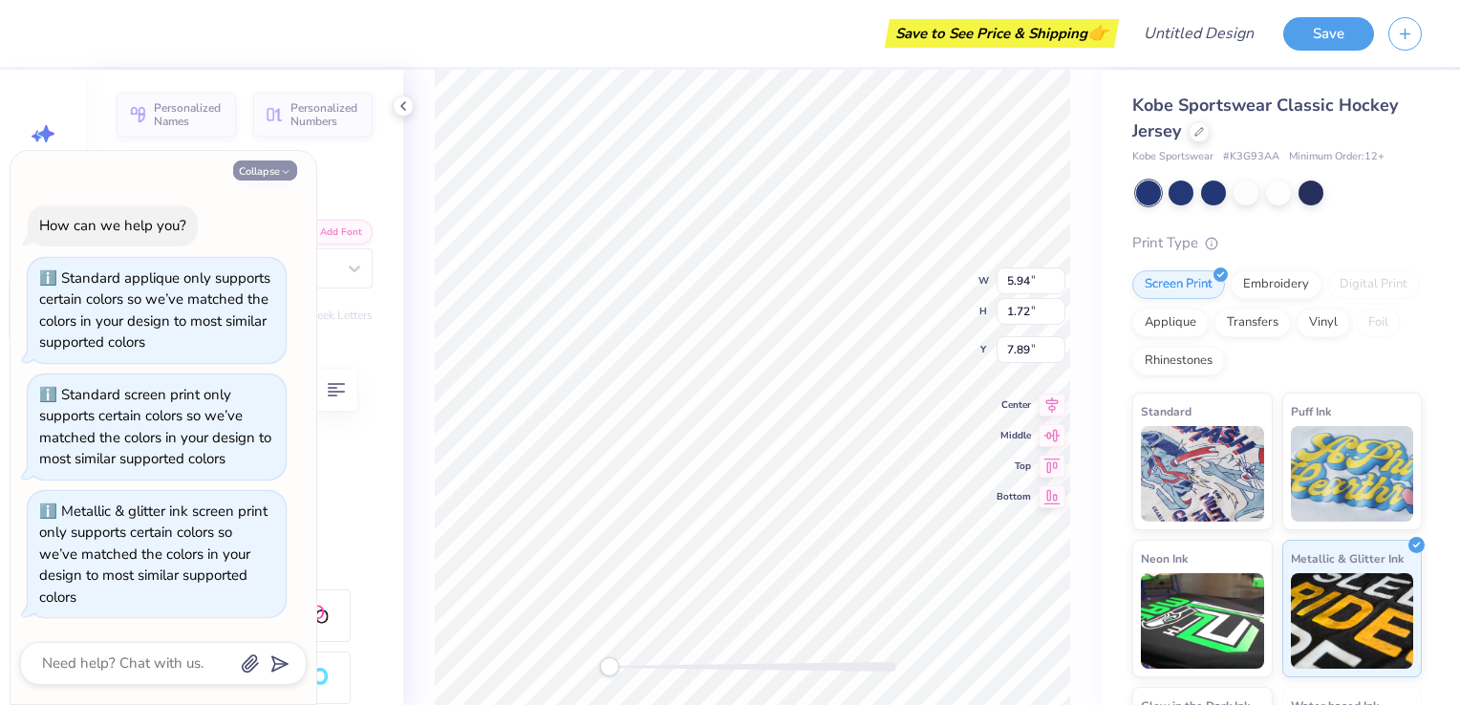
click at [276, 174] on button "Collapse" at bounding box center [265, 171] width 64 height 20
type textarea "x"
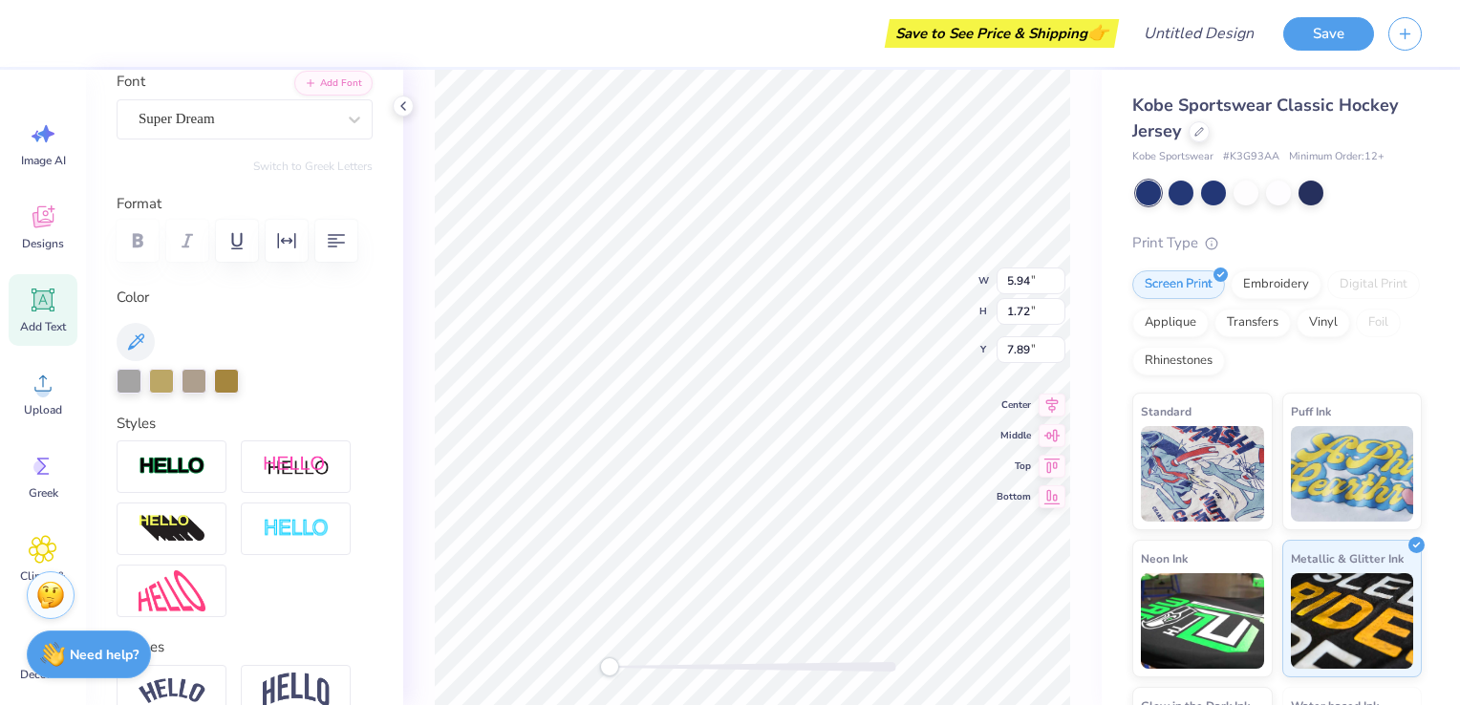
scroll to position [152, 0]
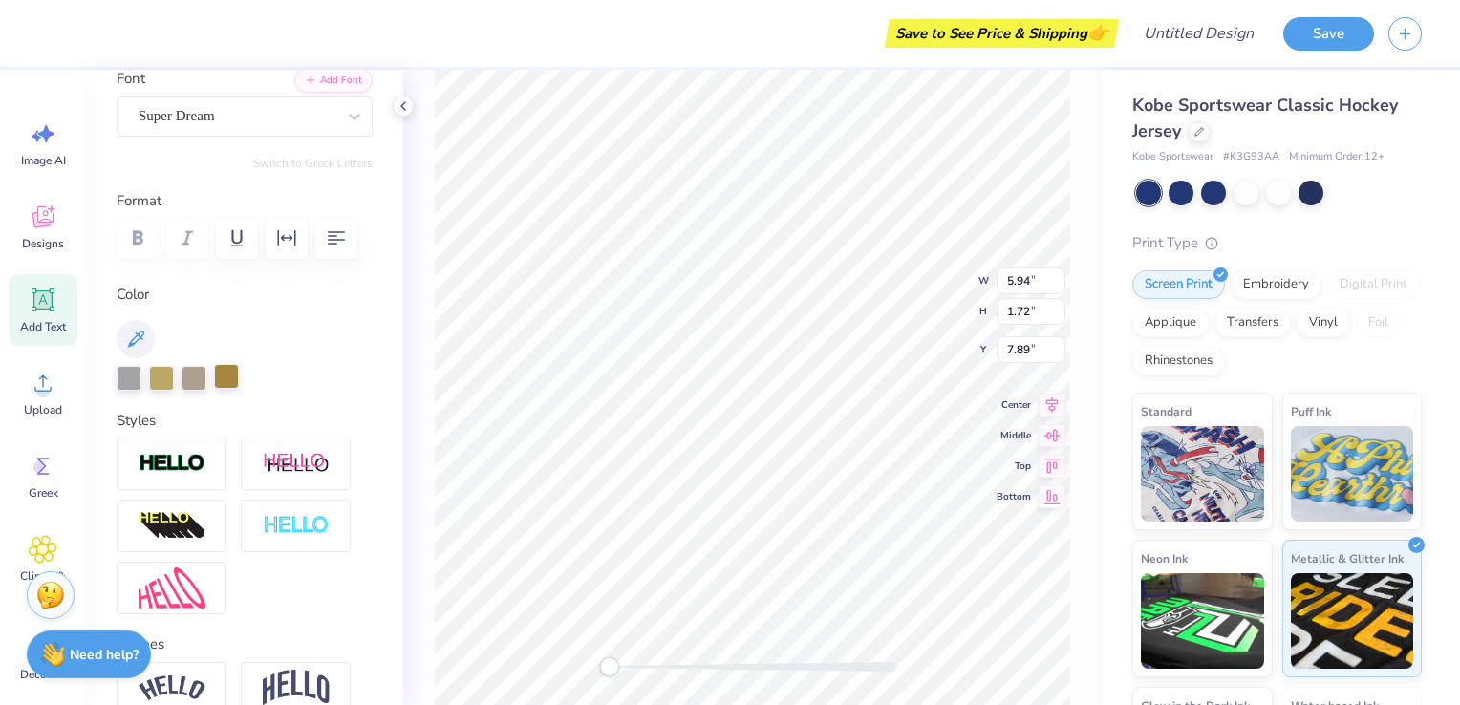
click at [225, 374] on div at bounding box center [226, 376] width 25 height 25
click at [157, 376] on div at bounding box center [161, 376] width 25 height 25
click at [231, 380] on div at bounding box center [226, 376] width 25 height 25
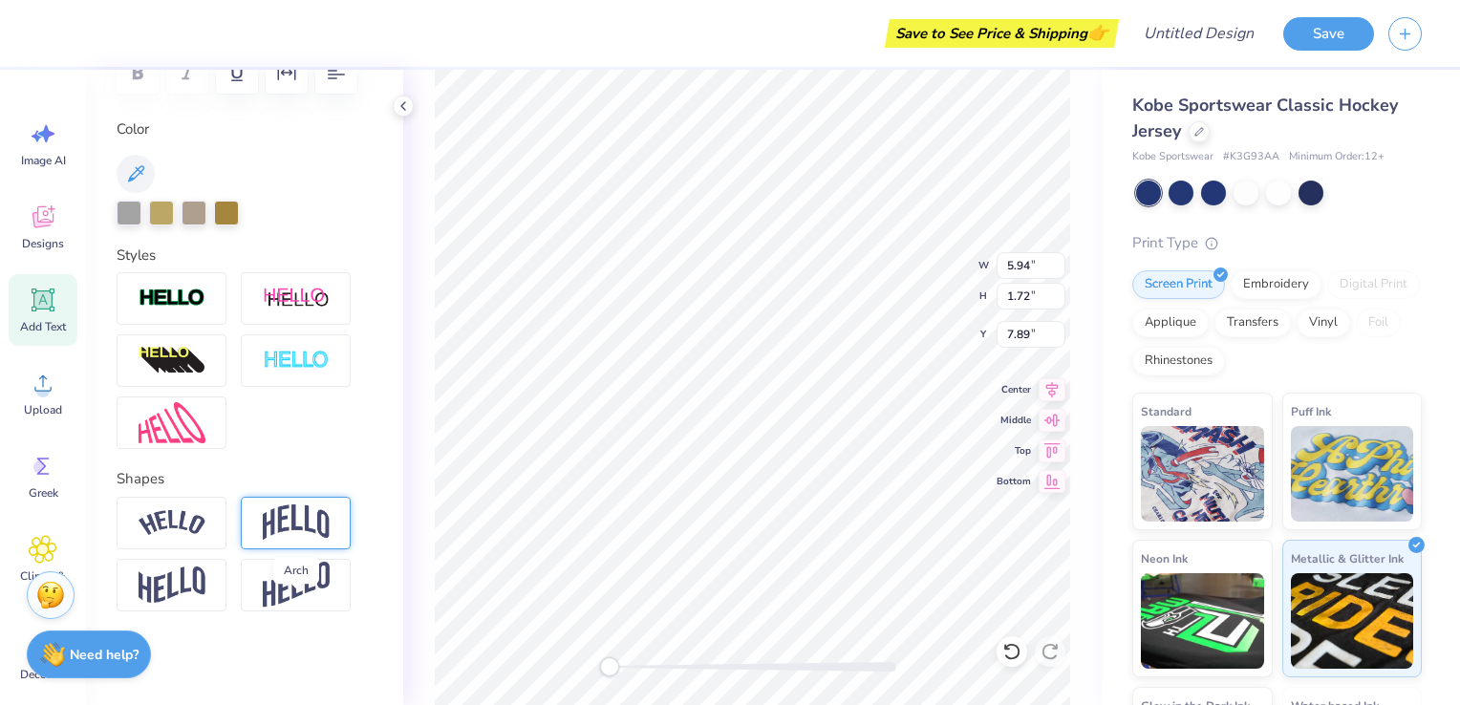
scroll to position [0, 0]
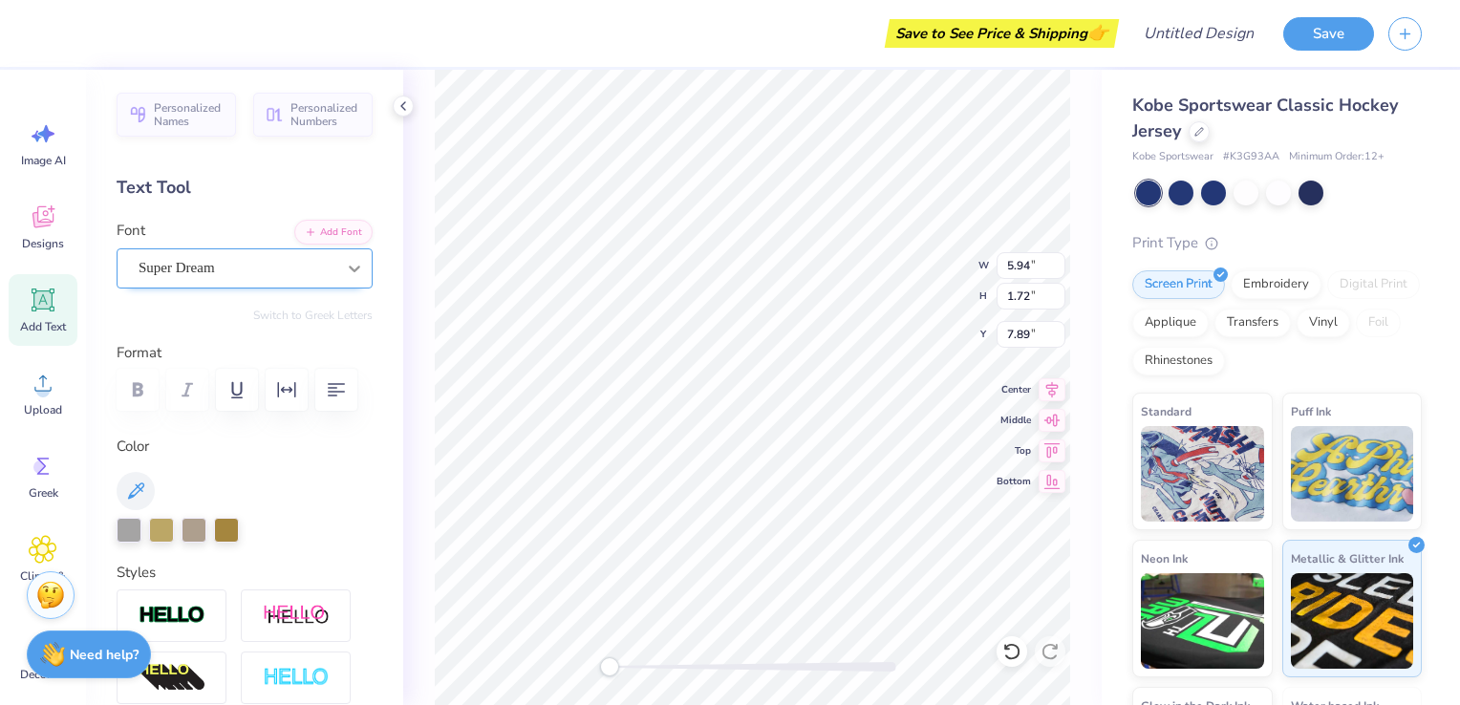
click at [349, 266] on icon at bounding box center [354, 269] width 11 height 7
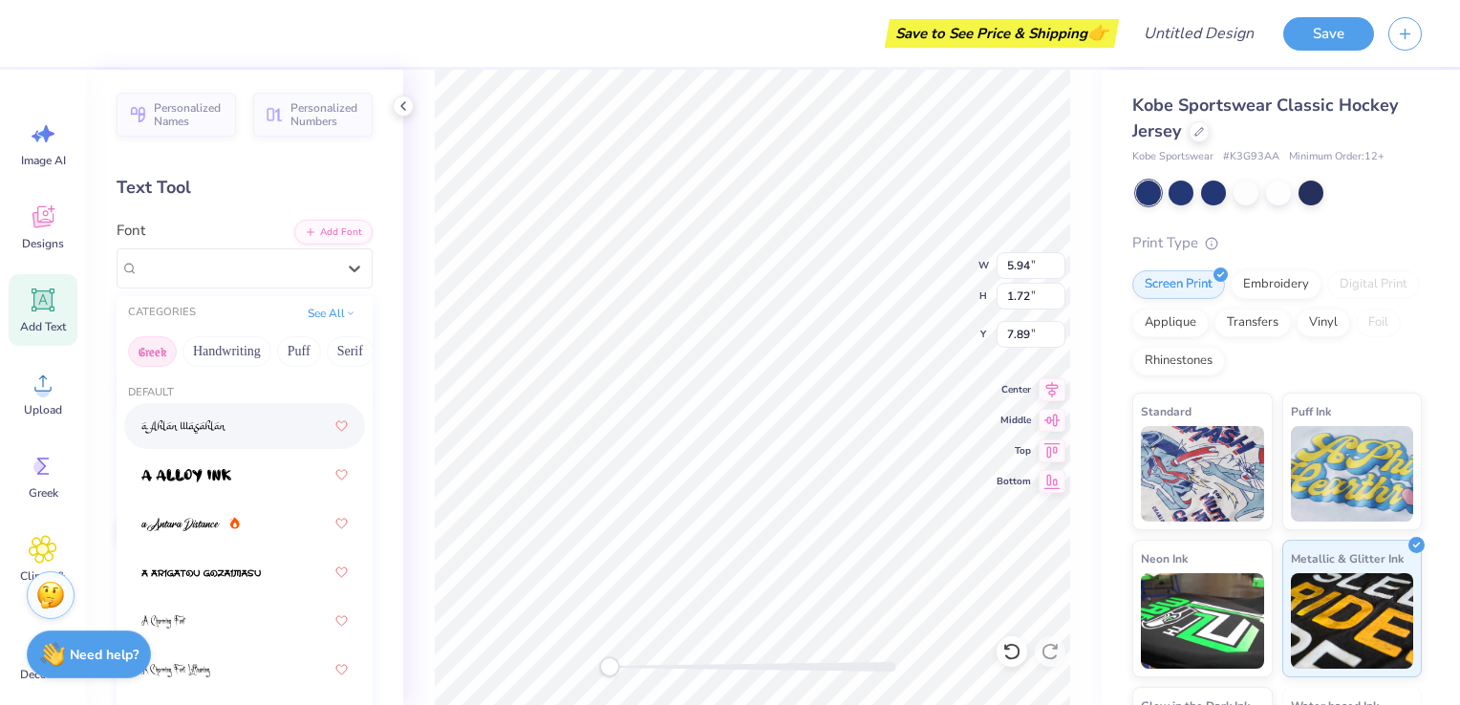
click at [147, 344] on button "Greek" at bounding box center [152, 351] width 49 height 31
